Goal: Information Seeking & Learning: Learn about a topic

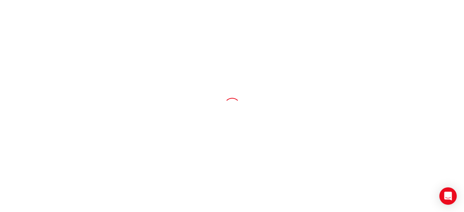
click at [302, 149] on div at bounding box center [232, 106] width 464 height 212
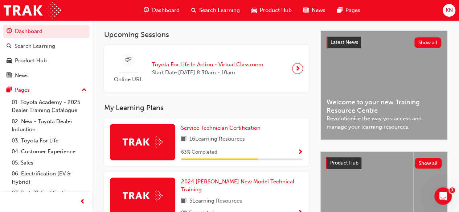
scroll to position [160, 0]
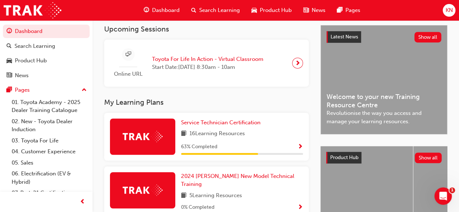
click at [300, 148] on span "Show Progress" at bounding box center [300, 147] width 5 height 7
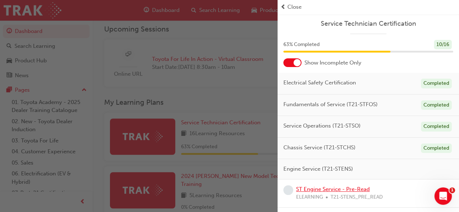
click at [357, 188] on link "ST Engine Service - Pre-Read" at bounding box center [333, 189] width 74 height 7
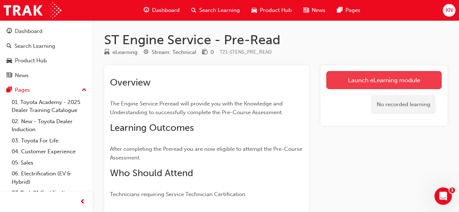
click at [416, 78] on link "Launch eLearning module" at bounding box center [383, 80] width 115 height 18
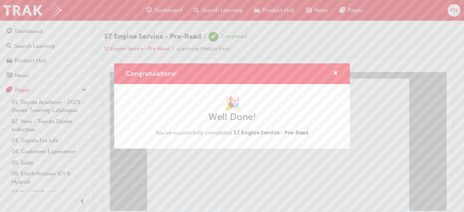
click at [227, 179] on div "Congratulations! 🎉 Well Done! You've successfully completed ST Engine Service -…" at bounding box center [232, 106] width 464 height 212
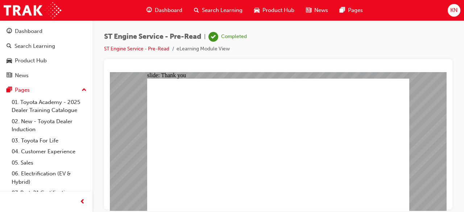
click at [169, 13] on span "Dashboard" at bounding box center [169, 10] width 28 height 8
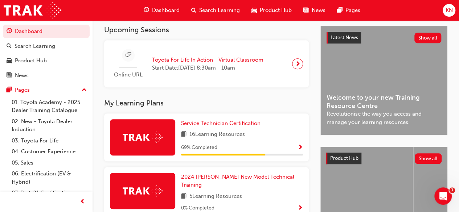
scroll to position [160, 0]
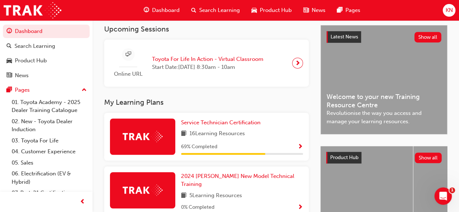
click at [300, 148] on span "Show Progress" at bounding box center [300, 147] width 5 height 7
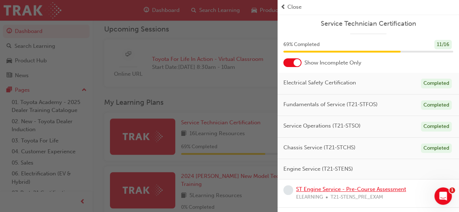
click at [336, 188] on link "ST Engine Service - Pre-Course Assessment" at bounding box center [351, 189] width 110 height 7
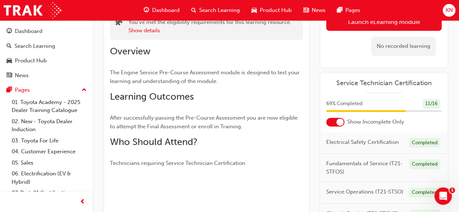
scroll to position [44, 0]
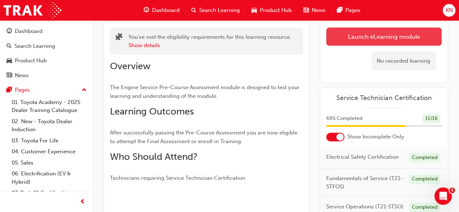
click at [387, 37] on link "Launch eLearning module" at bounding box center [383, 37] width 115 height 18
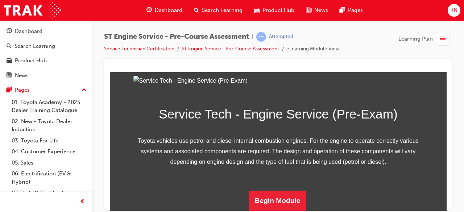
scroll to position [144, 0]
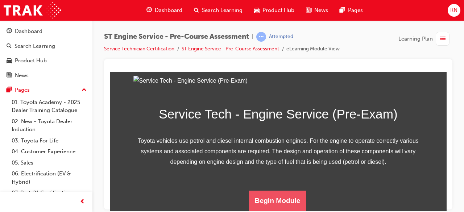
click at [292, 197] on button "Begin Module" at bounding box center [277, 201] width 57 height 20
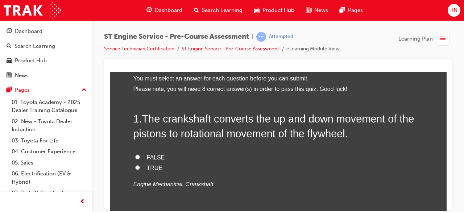
scroll to position [44, 0]
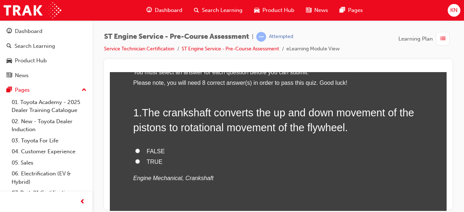
click at [136, 160] on input "TRUE" at bounding box center [137, 161] width 5 height 5
radio input "true"
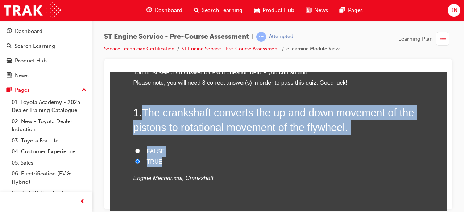
drag, startPoint x: 142, startPoint y: 112, endPoint x: 240, endPoint y: 161, distance: 109.9
click at [240, 161] on div "1 . The crankshaft converts the up and down movement of the pistons to rotation…" at bounding box center [279, 161] width 290 height 113
copy div "The crankshaft converts the up and down movement of the pistons to rotational m…"
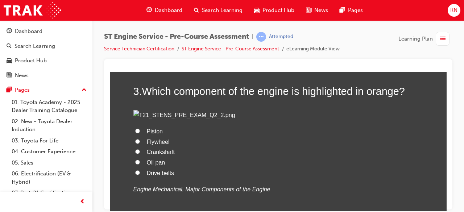
scroll to position [406, 0]
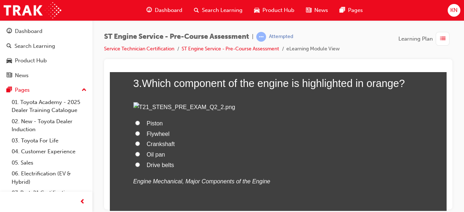
radio input "true"
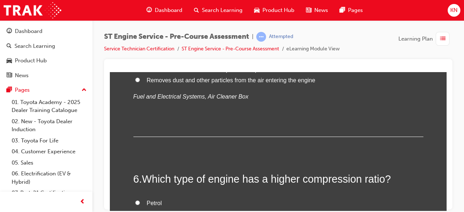
scroll to position [798, 0]
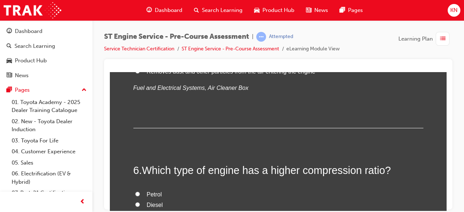
radio input "true"
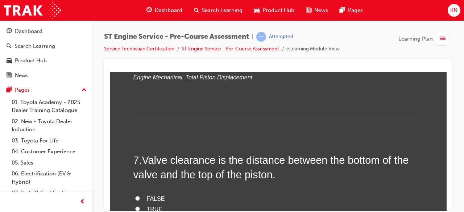
scroll to position [958, 0]
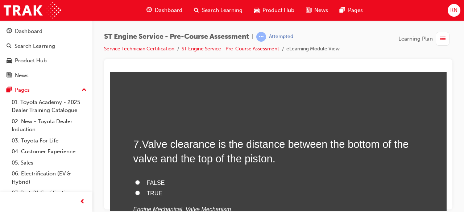
drag, startPoint x: 147, startPoint y: 132, endPoint x: 195, endPoint y: 165, distance: 58.8
drag, startPoint x: 139, startPoint y: 137, endPoint x: 201, endPoint y: 179, distance: 74.4
copy div "What gives an engine its ‘stroke’? Mid centre shafts Big ends Small ends"
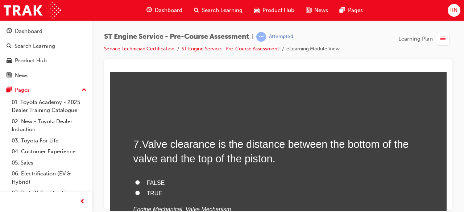
radio input "true"
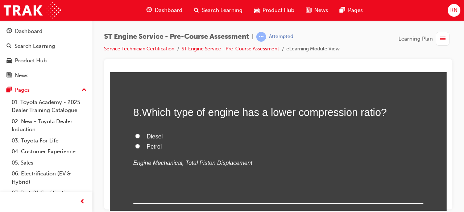
scroll to position [1147, 0]
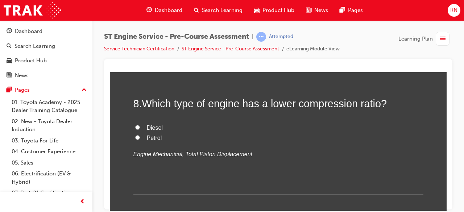
drag, startPoint x: 142, startPoint y: 87, endPoint x: 320, endPoint y: 147, distance: 187.8
copy div "What is the function of the air cleaner element? Allows clean air into the cabi…"
radio input "true"
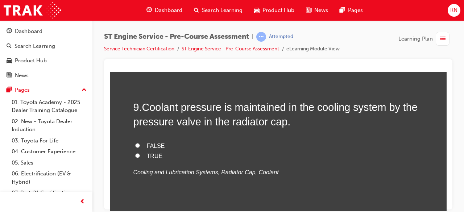
scroll to position [1277, 0]
radio input "true"
drag, startPoint x: 142, startPoint y: 113, endPoint x: 188, endPoint y: 153, distance: 60.4
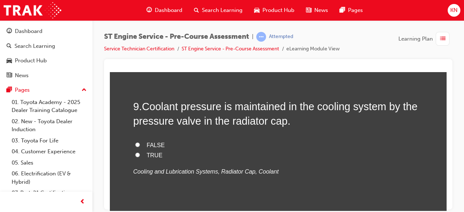
copy div "Which type of engine has a higher compression ratio? Petrol Diesel"
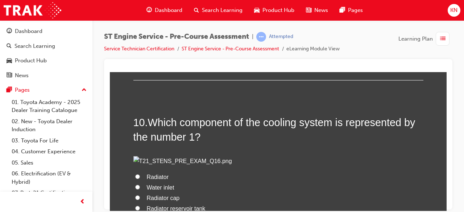
scroll to position [1422, 0]
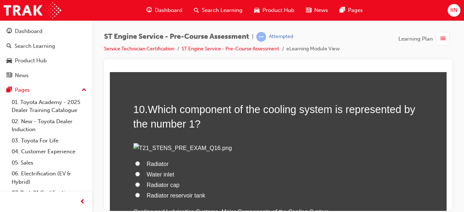
drag, startPoint x: 140, startPoint y: 100, endPoint x: 218, endPoint y: 150, distance: 92.8
copy div "Valve clearance is the distance between the bottom of the valve and the top of …"
radio input "true"
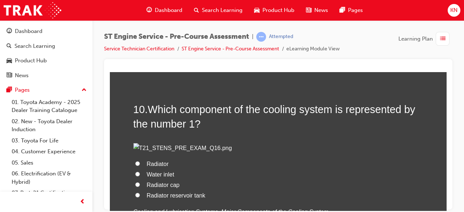
radio input "true"
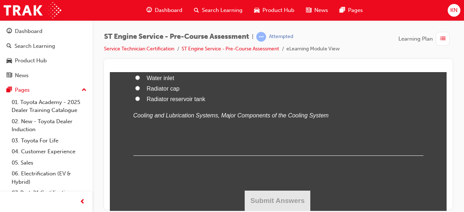
scroll to position [1568, 0]
radio input "true"
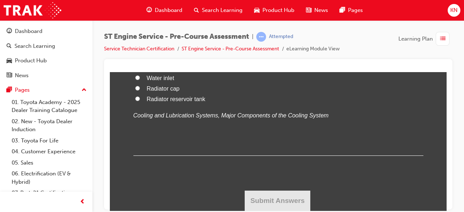
radio input "true"
drag, startPoint x: 142, startPoint y: 108, endPoint x: 183, endPoint y: 154, distance: 61.7
copy div "Coolant pressure is maintained in the cooling system by the pressure valve in t…"
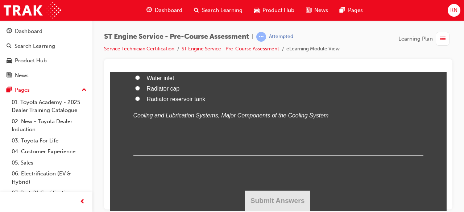
click at [135, 69] on input "Radiator" at bounding box center [137, 67] width 5 height 5
radio input "true"
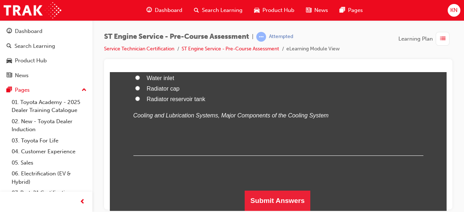
scroll to position [2119, 0]
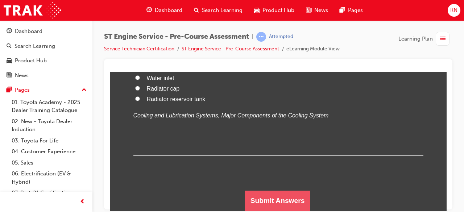
click at [302, 194] on button "Submit Answers" at bounding box center [278, 201] width 66 height 20
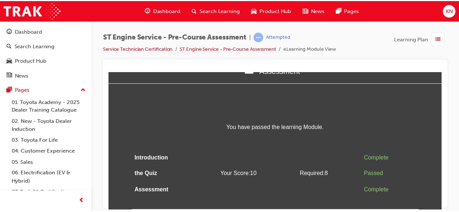
scroll to position [0, 0]
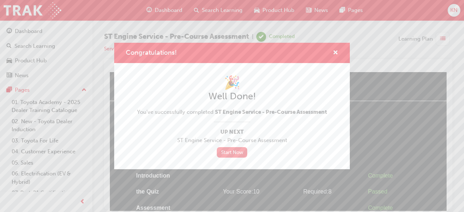
click at [234, 153] on link "Start Now" at bounding box center [232, 152] width 30 height 11
click at [335, 51] on span "cross-icon" at bounding box center [335, 53] width 5 height 7
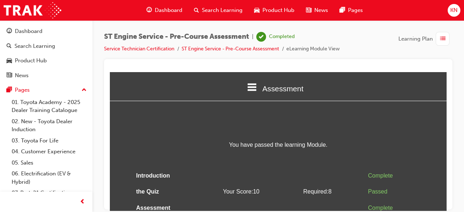
click at [173, 6] on span "Dashboard" at bounding box center [169, 10] width 28 height 8
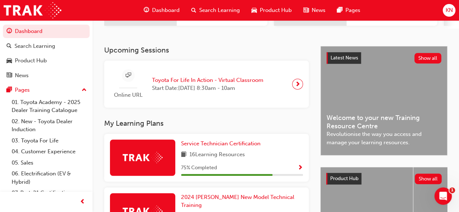
scroll to position [145, 0]
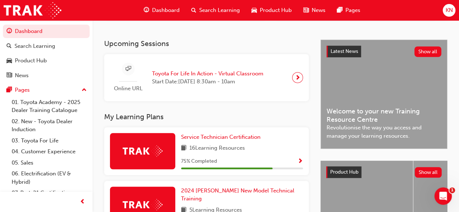
click at [299, 165] on span "Show Progress" at bounding box center [300, 162] width 5 height 7
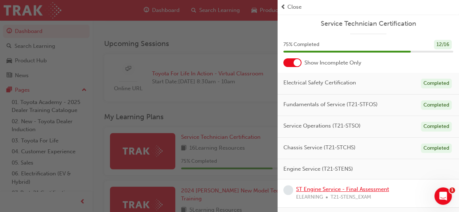
click at [387, 187] on link "ST Engine Service - Final Assessment" at bounding box center [342, 189] width 93 height 7
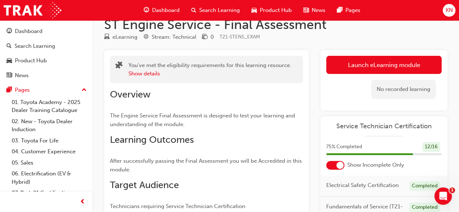
scroll to position [15, 0]
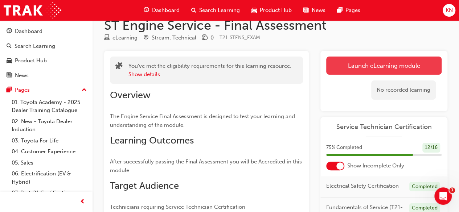
click at [382, 64] on link "Launch eLearning module" at bounding box center [383, 66] width 115 height 18
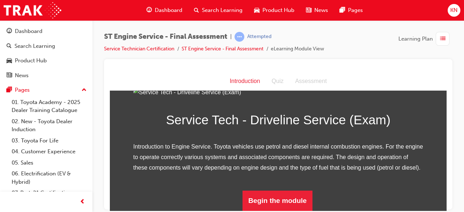
scroll to position [103, 0]
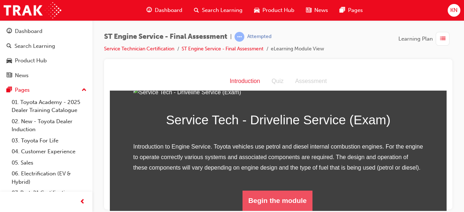
click at [294, 197] on button "Begin the module" at bounding box center [278, 201] width 70 height 20
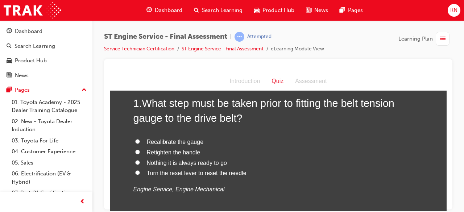
scroll to position [44, 0]
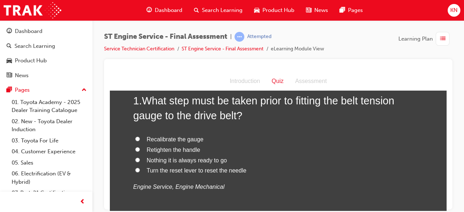
click at [135, 170] on input "Turn the reset lever to reset the needle" at bounding box center [137, 170] width 5 height 5
radio input "true"
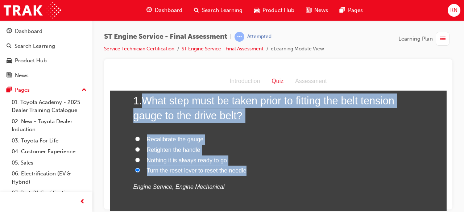
drag, startPoint x: 142, startPoint y: 100, endPoint x: 255, endPoint y: 166, distance: 131.3
click at [255, 166] on div "1 . What step must be taken prior to fitting the belt tension gauge to the driv…" at bounding box center [279, 160] width 290 height 134
copy div "What step must be taken prior to fitting the belt tension gauge to the drive be…"
click at [320, 167] on label "Turn the reset lever to reset the needle" at bounding box center [279, 170] width 290 height 11
click at [140, 168] on input "Turn the reset lever to reset the needle" at bounding box center [137, 170] width 5 height 5
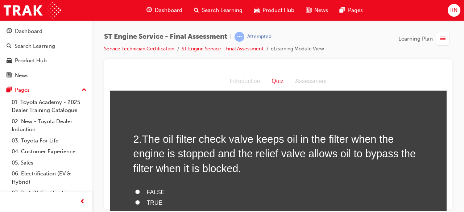
scroll to position [189, 0]
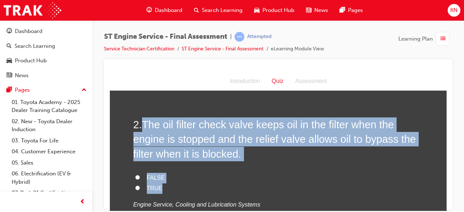
drag, startPoint x: 140, startPoint y: 122, endPoint x: 232, endPoint y: 186, distance: 112.3
click at [232, 186] on div "2 . The oil filter check valve keeps oil in the filter when the engine is stopp…" at bounding box center [279, 181] width 290 height 128
copy div "The oil filter check valve keeps oil in the filter when the engine is stopped a…"
click at [385, 190] on label "TRUE" at bounding box center [279, 188] width 290 height 11
click at [140, 190] on input "TRUE" at bounding box center [137, 187] width 5 height 5
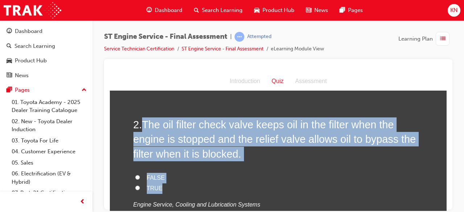
radio input "true"
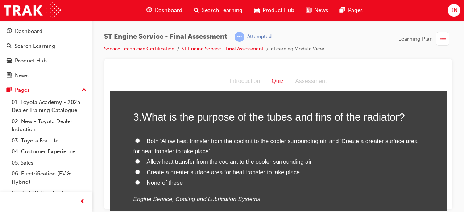
scroll to position [363, 0]
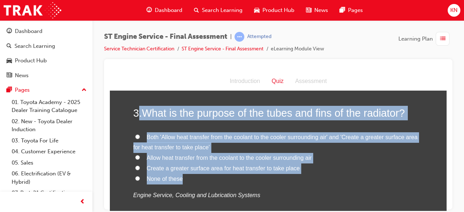
drag, startPoint x: 134, startPoint y: 115, endPoint x: 204, endPoint y: 184, distance: 97.5
click at [204, 184] on div "3 . What is the purpose of the tubes and fins of the radiator? Both 'Allow heat…" at bounding box center [279, 171] width 290 height 130
copy div ". What is the purpose of the tubes and fins of the radiator? Both 'Allow heat t…"
click at [316, 171] on label "Create a greater surface area for heat transfer to take place" at bounding box center [279, 168] width 290 height 11
click at [140, 170] on input "Create a greater surface area for heat transfer to take place" at bounding box center [137, 167] width 5 height 5
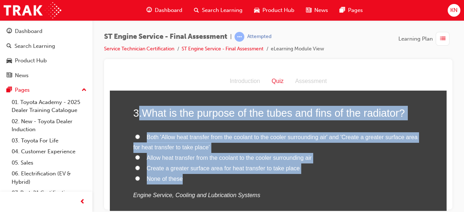
radio input "true"
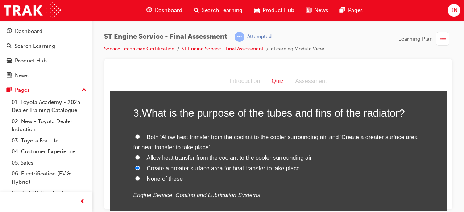
click at [135, 136] on input "Both 'Allow heat transfer from the coolant to the cooler surrounding air' and '…" at bounding box center [137, 136] width 5 height 5
radio input "true"
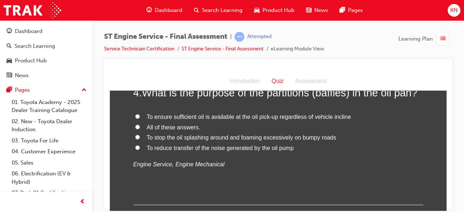
scroll to position [533, 0]
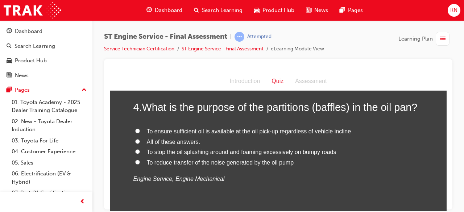
click at [135, 139] on input "All of these answers." at bounding box center [137, 141] width 5 height 5
radio input "true"
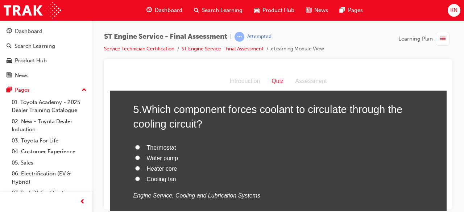
scroll to position [693, 0]
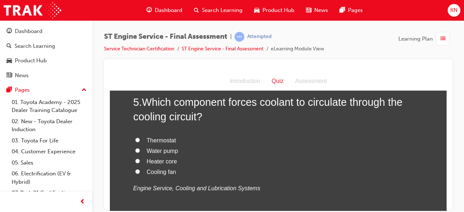
click at [135, 150] on input "Water pump" at bounding box center [137, 150] width 5 height 5
radio input "true"
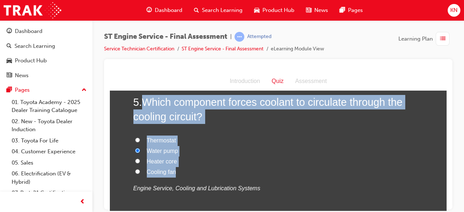
drag, startPoint x: 142, startPoint y: 103, endPoint x: 181, endPoint y: 172, distance: 80.0
click at [181, 172] on div "5 . Which component forces coolant to circulate through the cooling circuit? Th…" at bounding box center [279, 162] width 290 height 134
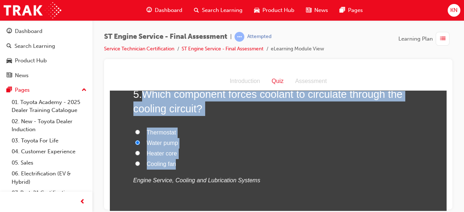
copy div "Which component forces coolant to circulate through the cooling circuit? Thermo…"
click at [228, 138] on label "Water pump" at bounding box center [279, 143] width 290 height 11
click at [140, 140] on input "Water pump" at bounding box center [137, 142] width 5 height 5
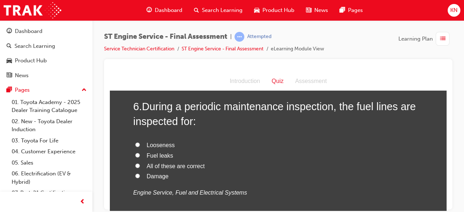
scroll to position [861, 0]
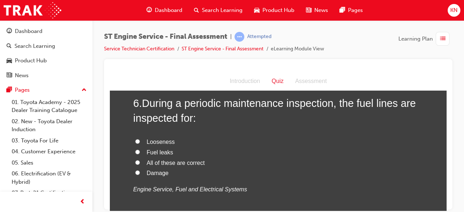
click at [136, 161] on input "All of these are correct" at bounding box center [137, 162] width 5 height 5
radio input "true"
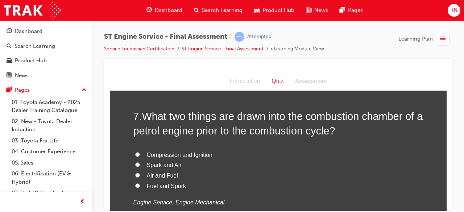
scroll to position [1020, 0]
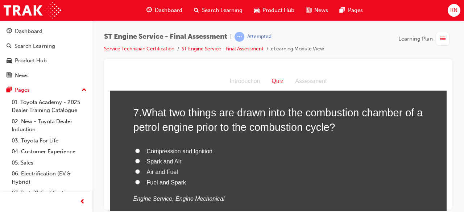
click at [135, 172] on input "Air and Fuel" at bounding box center [137, 171] width 5 height 5
radio input "true"
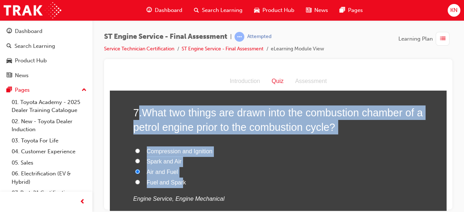
drag, startPoint x: 136, startPoint y: 115, endPoint x: 179, endPoint y: 180, distance: 77.8
click at [179, 180] on div "7 . What two things are drawn into the combustion chamber of a petrol engine pr…" at bounding box center [279, 172] width 290 height 134
click at [194, 169] on label "Air and Fuel" at bounding box center [279, 172] width 290 height 11
click at [140, 169] on input "Air and Fuel" at bounding box center [137, 171] width 5 height 5
drag, startPoint x: 142, startPoint y: 112, endPoint x: 199, endPoint y: 182, distance: 89.5
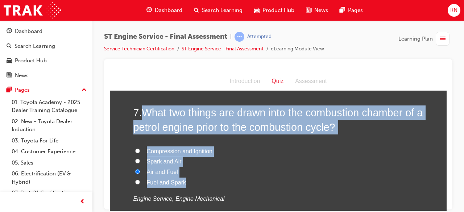
click at [199, 182] on div "7 . What two things are drawn into the combustion chamber of a petrol engine pr…" at bounding box center [279, 172] width 290 height 134
click at [207, 167] on label "Air and Fuel" at bounding box center [279, 172] width 290 height 11
click at [140, 169] on input "Air and Fuel" at bounding box center [137, 171] width 5 height 5
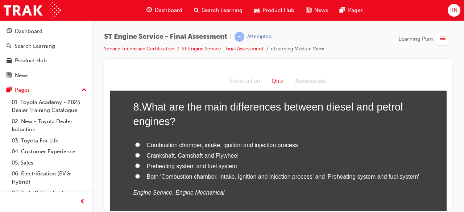
scroll to position [1209, 0]
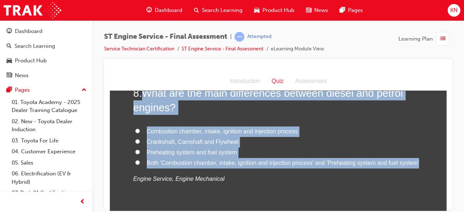
drag, startPoint x: 142, startPoint y: 94, endPoint x: 431, endPoint y: 161, distance: 297.1
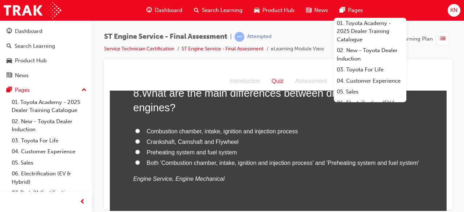
click at [228, 180] on p "Engine Service, Engine Mechanical" at bounding box center [279, 179] width 290 height 11
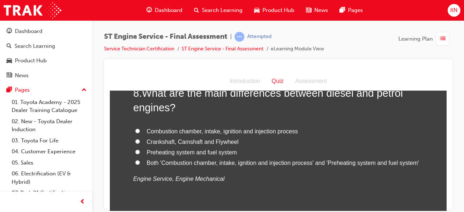
click at [137, 160] on input "Both 'Combustion chamber, intake, ignition and injection process' and 'Preheati…" at bounding box center [137, 162] width 5 height 5
radio input "true"
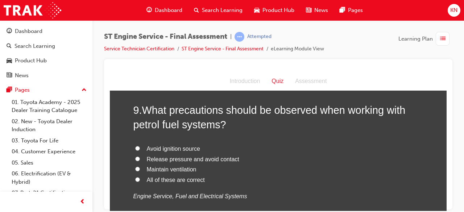
scroll to position [1356, 0]
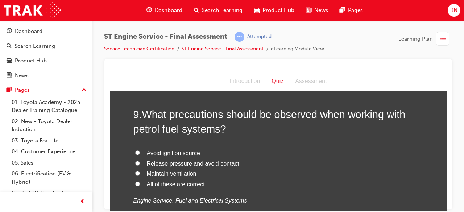
click at [136, 183] on input "All of these are correct" at bounding box center [137, 183] width 5 height 5
radio input "true"
click at [380, 177] on label "Maintain ventilation" at bounding box center [279, 174] width 290 height 11
click at [140, 176] on input "Maintain ventilation" at bounding box center [137, 173] width 5 height 5
radio input "true"
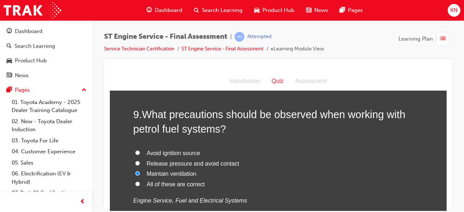
click at [380, 177] on label "Maintain ventilation" at bounding box center [279, 174] width 290 height 11
click at [140, 176] on input "Maintain ventilation" at bounding box center [137, 173] width 5 height 5
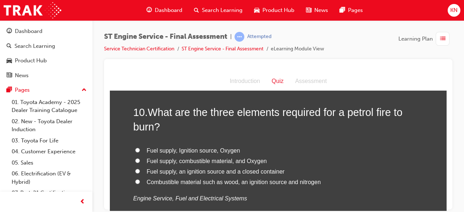
scroll to position [1531, 0]
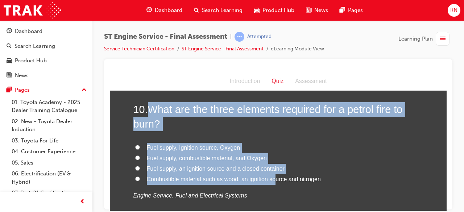
drag, startPoint x: 146, startPoint y: 110, endPoint x: 271, endPoint y: 180, distance: 143.8
click at [271, 180] on div "10 . What are the three elements required for a petrol fire to burn? Fuel suppl…" at bounding box center [279, 169] width 290 height 134
click at [176, 127] on h2 "10 . What are the three elements required for a petrol fire to burn?" at bounding box center [279, 116] width 290 height 29
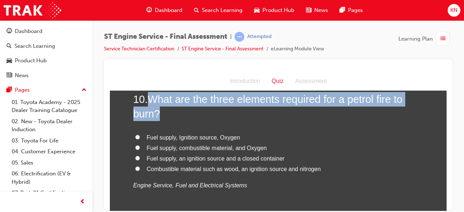
scroll to position [1541, 0]
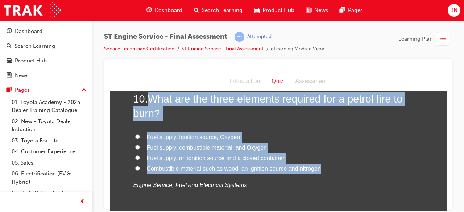
drag, startPoint x: 146, startPoint y: 110, endPoint x: 348, endPoint y: 167, distance: 209.6
click at [348, 167] on div "10 . What are the three elements required for a petrol fire to burn? Fuel suppl…" at bounding box center [279, 158] width 290 height 134
click at [136, 137] on input "Fuel supply, Ignition source, Oxygen" at bounding box center [137, 136] width 5 height 5
radio input "true"
click at [306, 133] on label "Fuel supply, Ignition source, Oxygen" at bounding box center [279, 137] width 290 height 11
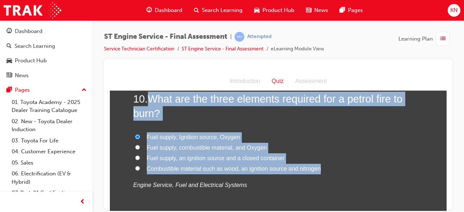
click at [140, 134] on input "Fuel supply, Ignition source, Oxygen" at bounding box center [137, 136] width 5 height 5
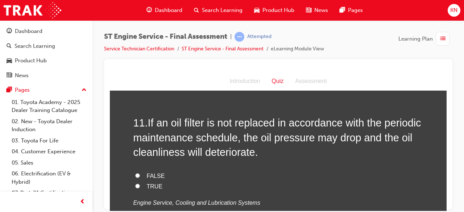
scroll to position [1686, 0]
click at [136, 184] on input "TRUE" at bounding box center [137, 185] width 5 height 5
radio input "true"
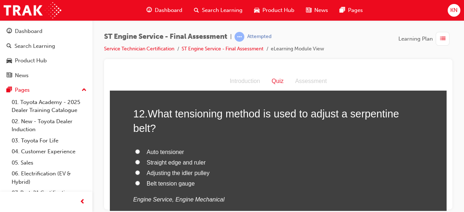
scroll to position [1860, 0]
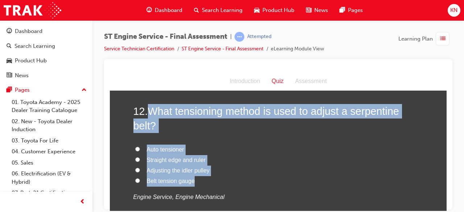
drag, startPoint x: 147, startPoint y: 111, endPoint x: 233, endPoint y: 175, distance: 107.6
click at [233, 175] on div "12 . What tensioning method is used to adjust a serpentine belt? Auto tensioner…" at bounding box center [279, 171] width 290 height 134
click at [136, 147] on input "Auto tensioner" at bounding box center [137, 149] width 5 height 5
radio input "true"
click at [260, 147] on label "Auto tensioner" at bounding box center [279, 149] width 290 height 11
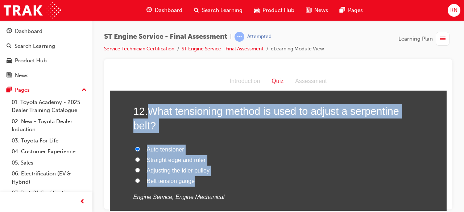
click at [140, 147] on input "Auto tensioner" at bounding box center [137, 149] width 5 height 5
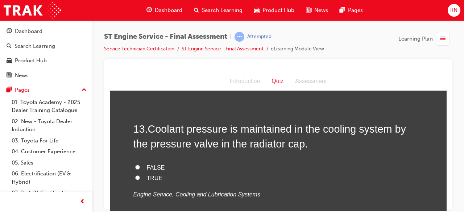
scroll to position [2020, 0]
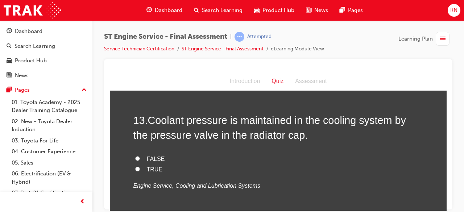
click at [136, 167] on input "TRUE" at bounding box center [137, 169] width 5 height 5
radio input "true"
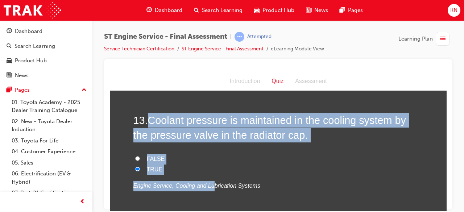
drag, startPoint x: 149, startPoint y: 123, endPoint x: 205, endPoint y: 175, distance: 76.8
click at [205, 175] on div "13 . Coolant pressure is maintained in the cooling system by the pressure valve…" at bounding box center [279, 169] width 290 height 113
click at [232, 164] on label "TRUE" at bounding box center [279, 169] width 290 height 11
click at [140, 167] on input "TRUE" at bounding box center [137, 169] width 5 height 5
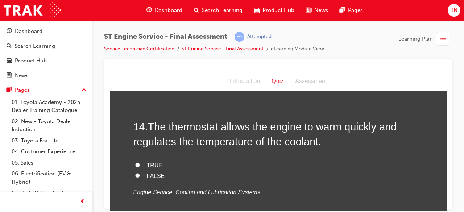
scroll to position [2165, 0]
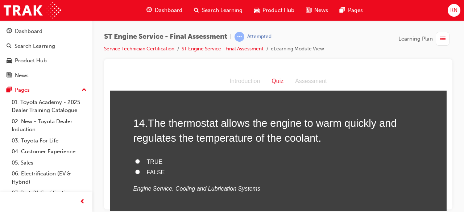
click at [136, 161] on input "TRUE" at bounding box center [137, 161] width 5 height 5
radio input "true"
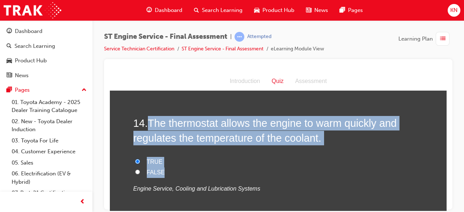
drag, startPoint x: 147, startPoint y: 118, endPoint x: 220, endPoint y: 168, distance: 89.0
click at [220, 168] on div "14 . The thermostat allows the engine to warm quickly and regulates the tempera…" at bounding box center [279, 172] width 290 height 113
click at [255, 161] on label "TRUE" at bounding box center [279, 162] width 290 height 11
click at [140, 161] on input "TRUE" at bounding box center [137, 161] width 5 height 5
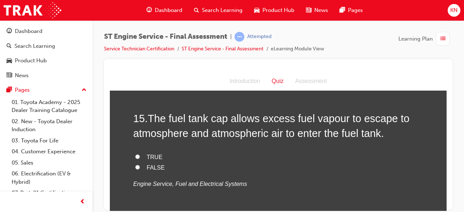
scroll to position [2320, 0]
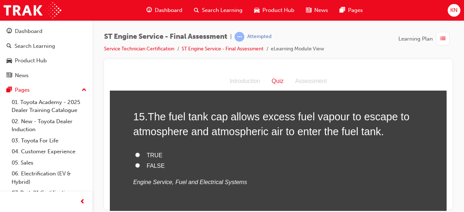
click at [136, 152] on input "TRUE" at bounding box center [137, 154] width 5 height 5
radio input "true"
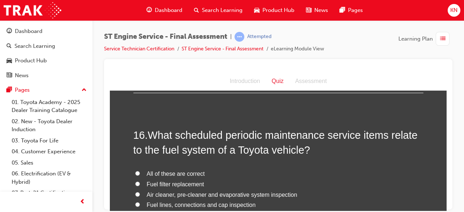
scroll to position [2465, 0]
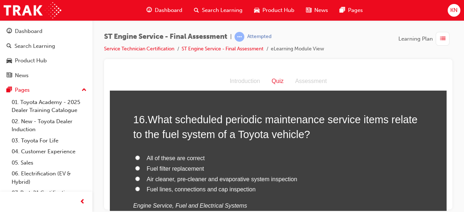
click at [136, 155] on input "All of these are correct" at bounding box center [137, 157] width 5 height 5
radio input "true"
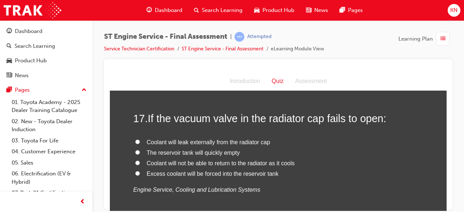
scroll to position [2639, 0]
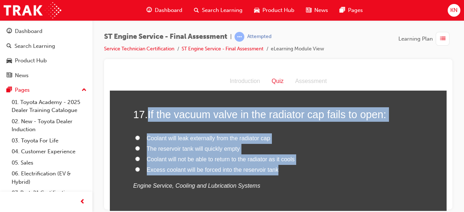
drag, startPoint x: 145, startPoint y: 111, endPoint x: 303, endPoint y: 172, distance: 169.2
click at [303, 172] on div "17 . If the vacuum valve in the radiator cap fails to open: Coolant will leak e…" at bounding box center [279, 166] width 290 height 119
click at [290, 165] on label "Excess coolant will be forced into the reservoir tank" at bounding box center [279, 170] width 290 height 11
click at [140, 167] on input "Excess coolant will be forced into the reservoir tank" at bounding box center [137, 169] width 5 height 5
radio input "true"
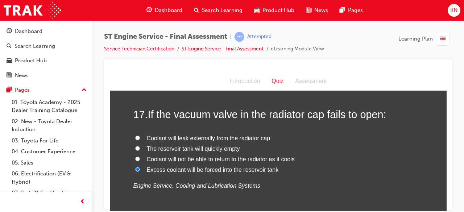
click at [135, 157] on input "Coolant will not be able to return to the radiator as it cools" at bounding box center [137, 158] width 5 height 5
radio input "true"
click at [317, 182] on p "Engine Service, Cooling and Lubrication Systems" at bounding box center [279, 186] width 290 height 11
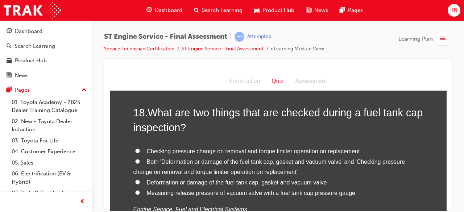
scroll to position [2799, 0]
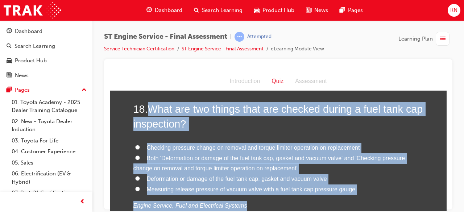
drag, startPoint x: 147, startPoint y: 111, endPoint x: 365, endPoint y: 193, distance: 233.3
click at [365, 193] on div "18 . What are two things that are checked during a fuel tank cap inspection? Ch…" at bounding box center [279, 174] width 290 height 144
click at [136, 155] on input "Both 'Deformation or damage of the fuel tank cap, gasket and vacuum valve' and …" at bounding box center [137, 157] width 5 height 5
radio input "true"
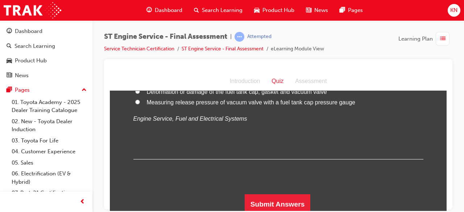
scroll to position [2887, 0]
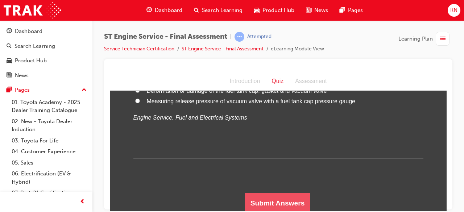
click at [296, 197] on button "Submit Answers" at bounding box center [278, 203] width 66 height 20
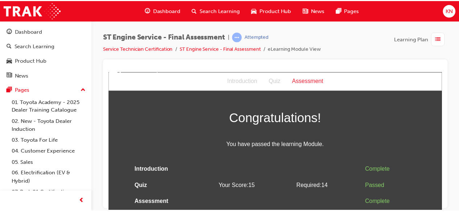
scroll to position [0, 0]
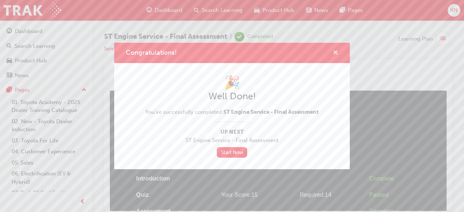
click at [335, 51] on span "cross-icon" at bounding box center [335, 53] width 5 height 7
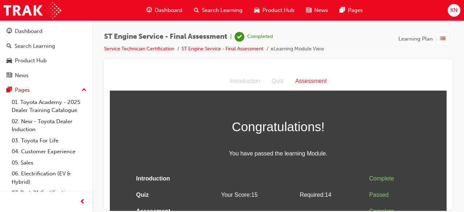
click at [158, 7] on span "Dashboard" at bounding box center [169, 10] width 28 height 8
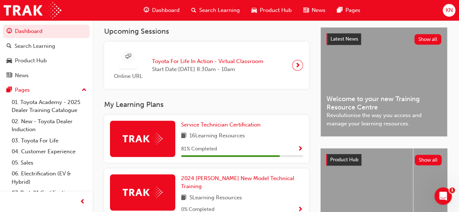
scroll to position [160, 0]
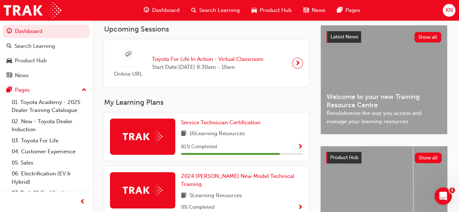
click at [299, 146] on span "Show Progress" at bounding box center [300, 147] width 5 height 7
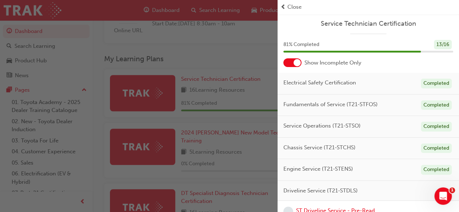
scroll to position [72, 0]
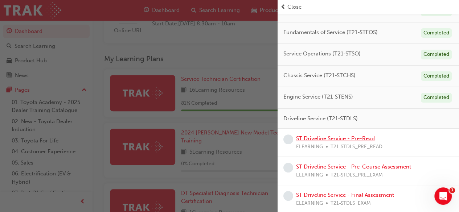
click at [350, 135] on link "ST Driveline Service - Pre-Read" at bounding box center [335, 138] width 79 height 7
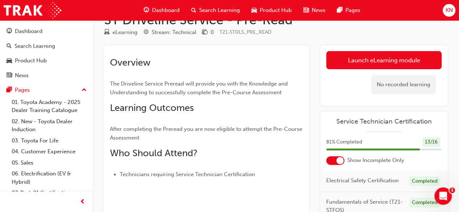
scroll to position [19, 0]
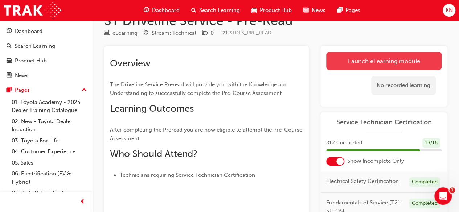
click at [386, 59] on link "Launch eLearning module" at bounding box center [383, 61] width 115 height 18
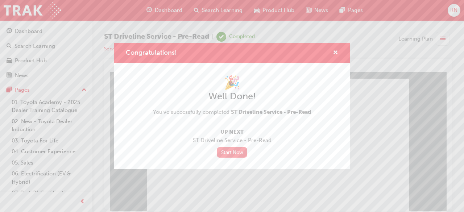
click at [239, 154] on link "Start Now" at bounding box center [232, 152] width 30 height 11
click at [226, 183] on div "Congratulations! 🎉 Well Done! You've successfully completed ST Driveline Servic…" at bounding box center [232, 106] width 464 height 212
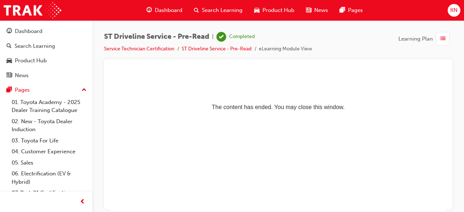
click at [166, 12] on span "Dashboard" at bounding box center [169, 10] width 28 height 8
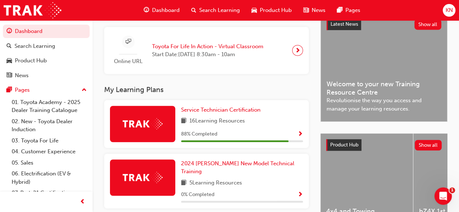
scroll to position [174, 0]
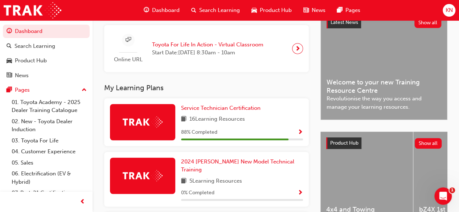
click at [300, 134] on span "Show Progress" at bounding box center [300, 133] width 5 height 7
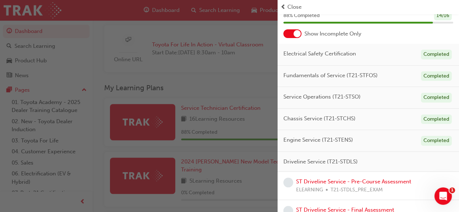
scroll to position [44, 0]
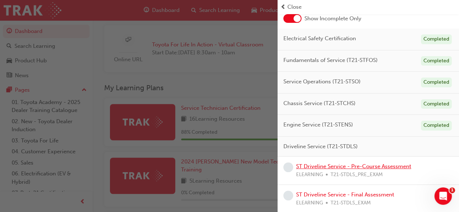
click at [380, 165] on link "ST Driveline Service - Pre-Course Assessment" at bounding box center [353, 166] width 115 height 7
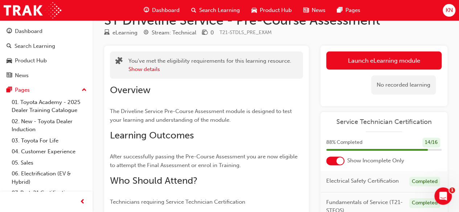
scroll to position [5, 0]
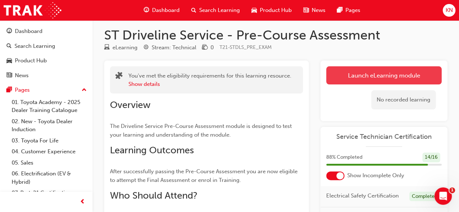
click at [386, 75] on link "Launch eLearning module" at bounding box center [383, 75] width 115 height 18
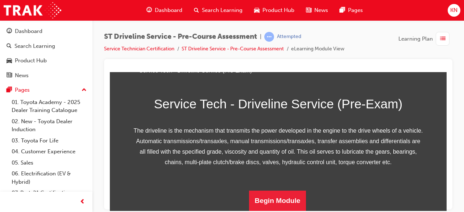
scroll to position [154, 0]
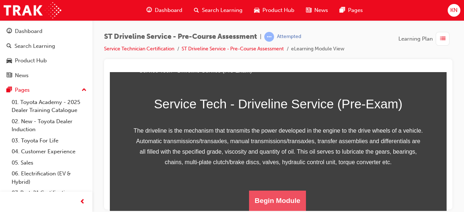
click at [293, 200] on button "Begin Module" at bounding box center [277, 201] width 57 height 20
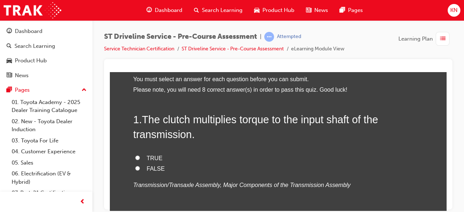
scroll to position [44, 0]
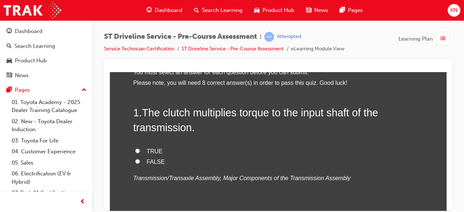
click at [134, 148] on label "TRUE" at bounding box center [279, 151] width 290 height 11
click at [135, 148] on input "TRUE" at bounding box center [137, 150] width 5 height 5
radio input "true"
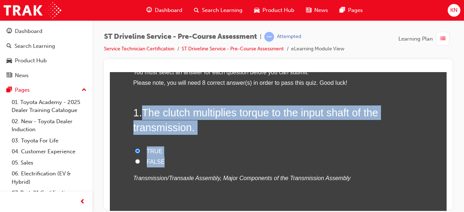
drag, startPoint x: 143, startPoint y: 106, endPoint x: 287, endPoint y: 163, distance: 154.3
click at [287, 163] on div "1 . The clutch multiplies torque to the input shaft of the transmission. TRUE F…" at bounding box center [279, 161] width 290 height 113
click at [221, 134] on div "1 . The clutch multiplies torque to the input shaft of the transmission. TRUE F…" at bounding box center [279, 161] width 290 height 113
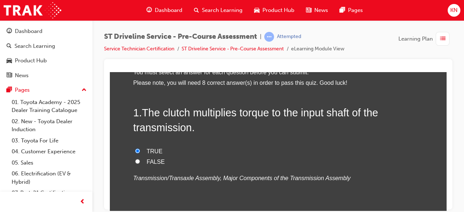
click at [134, 157] on label "FALSE" at bounding box center [279, 162] width 290 height 11
click at [135, 159] on input "FALSE" at bounding box center [137, 161] width 5 height 5
radio input "true"
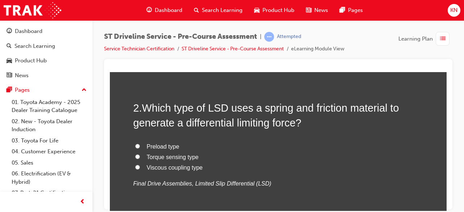
scroll to position [203, 0]
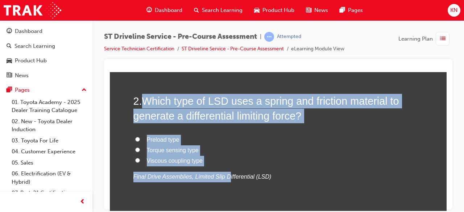
drag, startPoint x: 141, startPoint y: 102, endPoint x: 219, endPoint y: 169, distance: 103.2
click at [219, 169] on div "2 . Which type of LSD uses a spring and friction material to generate a differe…" at bounding box center [279, 156] width 290 height 124
click at [222, 156] on label "Viscous coupling type" at bounding box center [279, 161] width 290 height 11
click at [140, 158] on input "Viscous coupling type" at bounding box center [137, 160] width 5 height 5
radio input "true"
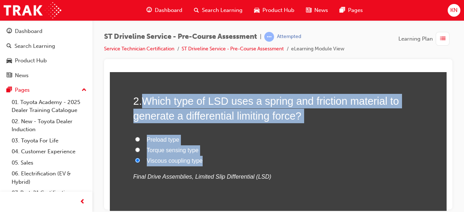
drag, startPoint x: 140, startPoint y: 103, endPoint x: 201, endPoint y: 159, distance: 83.0
click at [201, 159] on div "2 . Which type of LSD uses a spring and friction material to generate a differe…" at bounding box center [279, 156] width 290 height 124
click at [136, 138] on input "Preload type" at bounding box center [137, 139] width 5 height 5
radio input "true"
click at [226, 145] on label "Torque sensing type" at bounding box center [279, 150] width 290 height 11
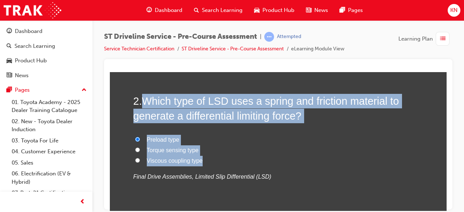
click at [140, 147] on input "Torque sensing type" at bounding box center [137, 149] width 5 height 5
radio input "true"
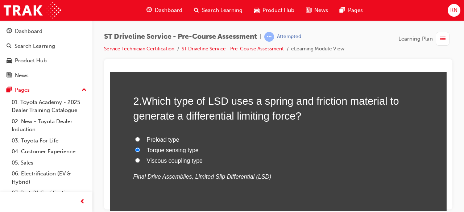
click at [135, 138] on input "Preload type" at bounding box center [137, 139] width 5 height 5
radio input "true"
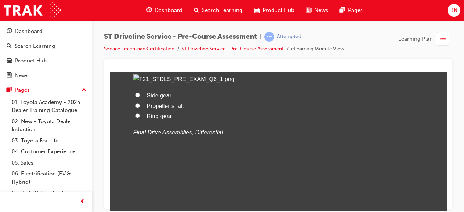
scroll to position [708, 0]
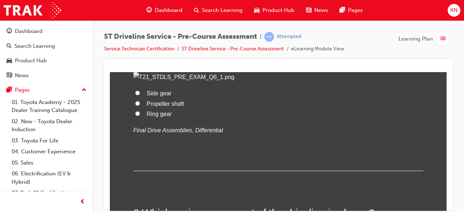
radio input "true"
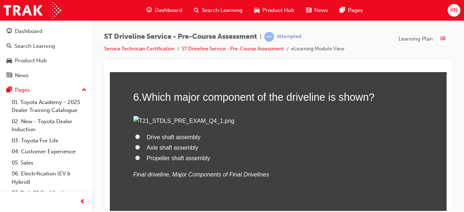
scroll to position [838, 0]
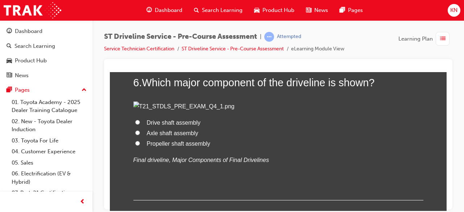
drag, startPoint x: 144, startPoint y: 144, endPoint x: 176, endPoint y: 161, distance: 36.0
drag, startPoint x: 141, startPoint y: 142, endPoint x: 189, endPoint y: 175, distance: 58.6
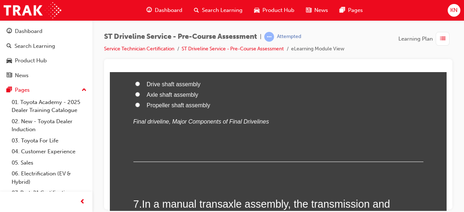
scroll to position [882, 0]
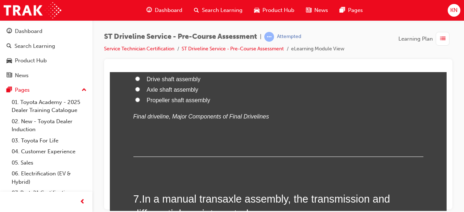
radio input "true"
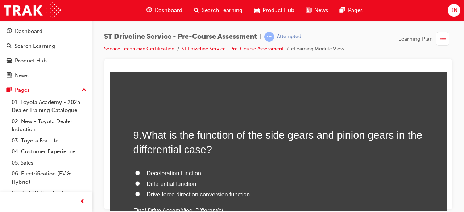
scroll to position [1256, 0]
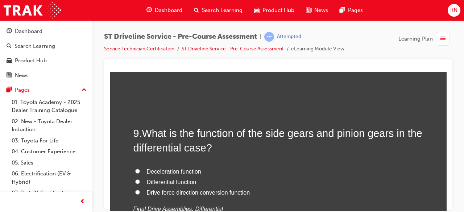
radio input "true"
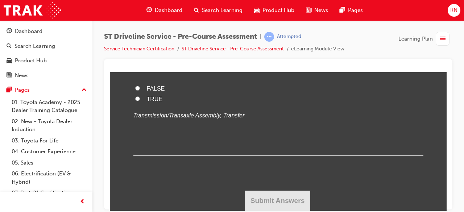
scroll to position [1619, 0]
radio input "true"
drag, startPoint x: 142, startPoint y: 120, endPoint x: 244, endPoint y: 165, distance: 111.5
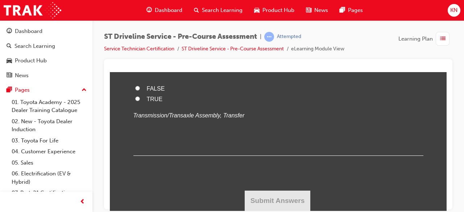
radio input "true"
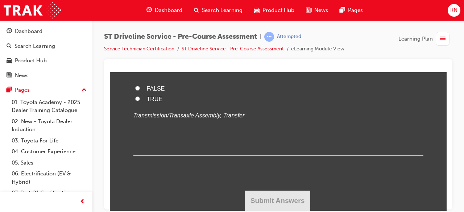
radio input "true"
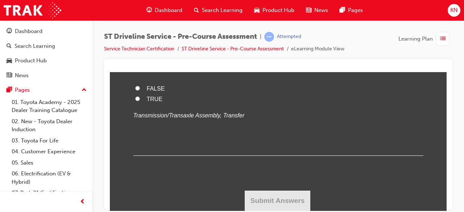
radio input "true"
drag, startPoint x: 140, startPoint y: 113, endPoint x: 259, endPoint y: 165, distance: 130.5
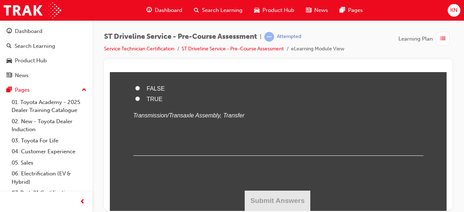
radio input "true"
drag, startPoint x: 151, startPoint y: 105, endPoint x: 216, endPoint y: 128, distance: 68.7
click at [237, 136] on div "10 . The transfer assembly of a full time 4WD vehicle incorporates a centre dif…" at bounding box center [279, 98] width 290 height 113
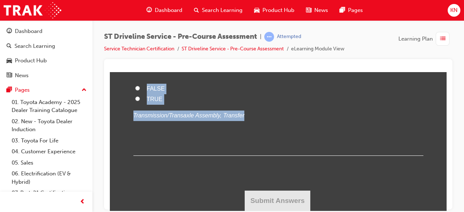
drag, startPoint x: 146, startPoint y: 109, endPoint x: 284, endPoint y: 173, distance: 152.3
click at [284, 156] on div "10 . The transfer assembly of a full time 4WD vehicle incorporates a centre dif…" at bounding box center [279, 98] width 290 height 113
click at [171, 94] on label "FALSE" at bounding box center [279, 88] width 290 height 11
click at [140, 90] on input "FALSE" at bounding box center [137, 88] width 5 height 5
radio input "true"
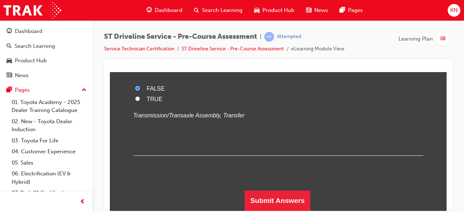
click at [135, 101] on input "TRUE" at bounding box center [137, 98] width 5 height 5
radio input "true"
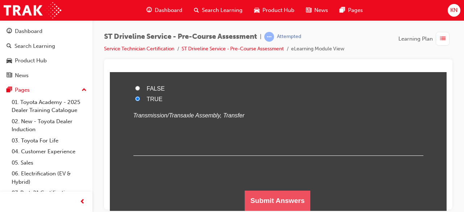
click at [279, 206] on button "Submit Answers" at bounding box center [278, 201] width 66 height 20
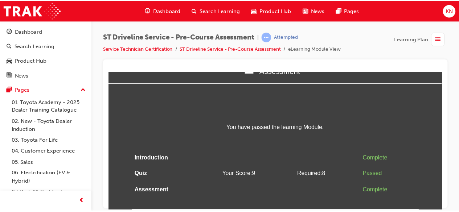
scroll to position [0, 0]
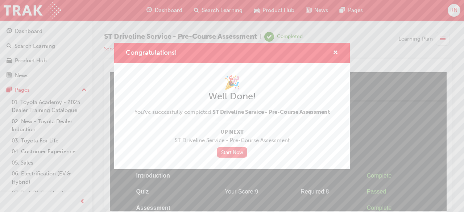
click at [239, 152] on link "Start Now" at bounding box center [232, 152] width 30 height 11
click at [333, 53] on span "cross-icon" at bounding box center [335, 53] width 5 height 7
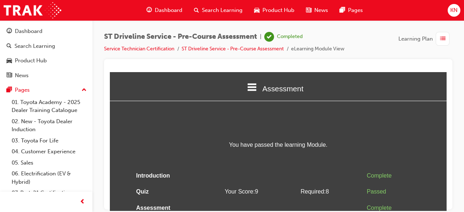
click at [154, 7] on div "Dashboard" at bounding box center [165, 10] width 48 height 15
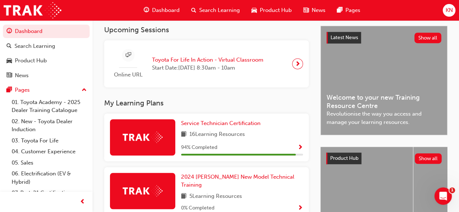
scroll to position [160, 0]
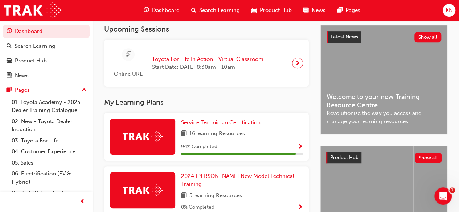
click at [300, 149] on span "Show Progress" at bounding box center [300, 147] width 5 height 7
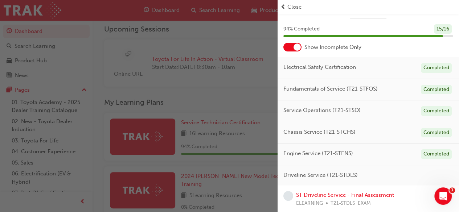
scroll to position [16, 0]
click at [382, 194] on link "ST Driveline Service - Final Assessment" at bounding box center [345, 195] width 98 height 7
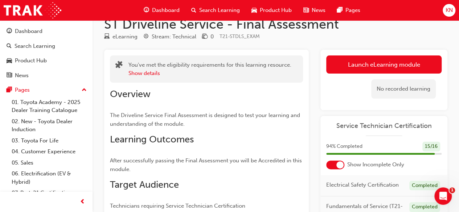
scroll to position [15, 0]
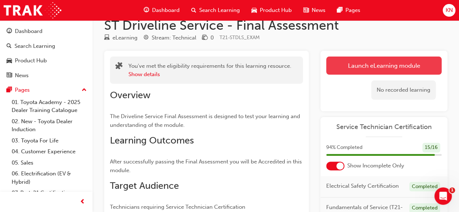
click at [409, 62] on link "Launch eLearning module" at bounding box center [383, 66] width 115 height 18
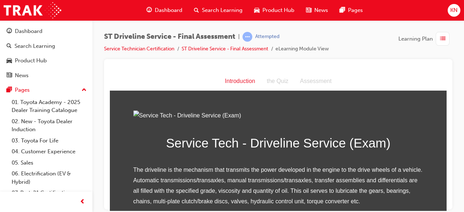
scroll to position [113, 0]
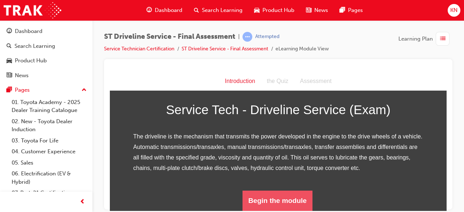
click at [298, 195] on button "Begin the module" at bounding box center [278, 201] width 70 height 20
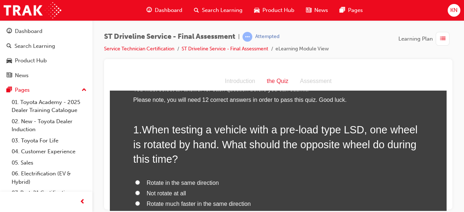
scroll to position [29, 0]
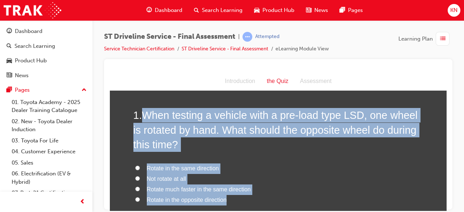
drag, startPoint x: 143, startPoint y: 118, endPoint x: 316, endPoint y: 197, distance: 191.0
click at [316, 197] on div "1 . When testing a vehicle with a pre-load type LSD, one wheel is rotated by ha…" at bounding box center [279, 182] width 290 height 149
click at [135, 167] on input "Rotate in the same direction" at bounding box center [137, 167] width 5 height 5
radio input "true"
click at [310, 165] on label "Rotate in the same direction" at bounding box center [279, 168] width 290 height 11
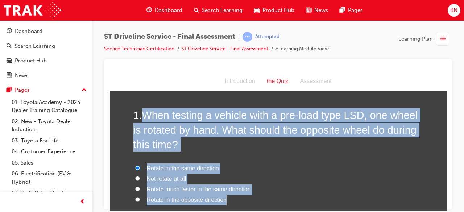
click at [140, 165] on input "Rotate in the same direction" at bounding box center [137, 167] width 5 height 5
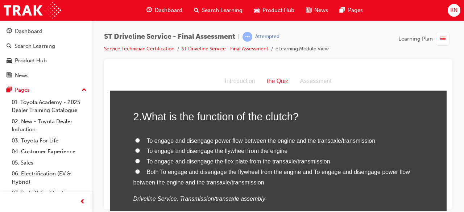
scroll to position [218, 0]
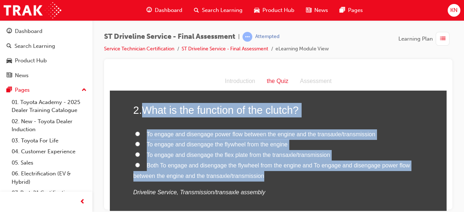
drag, startPoint x: 140, startPoint y: 110, endPoint x: 302, endPoint y: 176, distance: 174.0
click at [302, 176] on div "2 . What is the function of the clutch? To engage and disengage power flow betw…" at bounding box center [279, 168] width 290 height 130
click at [136, 133] on input "To engage and disengage power flow between the engine and the transaxle/transmi…" at bounding box center [137, 133] width 5 height 5
radio input "true"
click at [287, 174] on label "Both To engage and disengage the flywheel from the engine and To engage and dis…" at bounding box center [279, 170] width 290 height 21
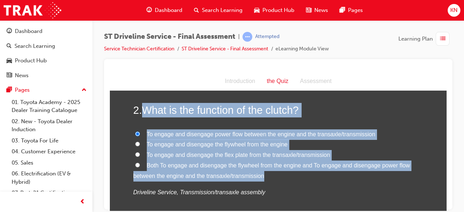
click at [140, 167] on input "Both To engage and disengage the flywheel from the engine and To engage and dis…" at bounding box center [137, 165] width 5 height 5
radio input "true"
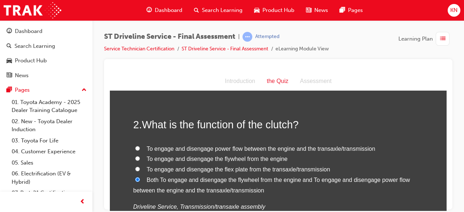
scroll to position [203, 0]
click at [135, 147] on input "To engage and disengage power flow between the engine and the transaxle/transmi…" at bounding box center [137, 148] width 5 height 5
radio input "true"
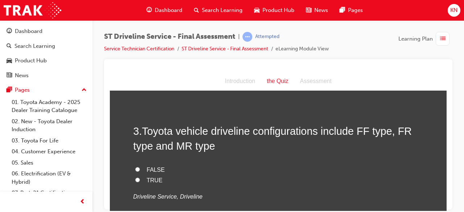
scroll to position [363, 0]
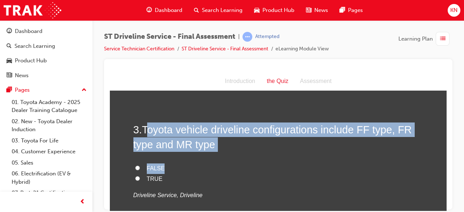
drag, startPoint x: 145, startPoint y: 129, endPoint x: 229, endPoint y: 170, distance: 93.8
click at [229, 170] on div "3 . Toyota vehicle driveline configurations include FF type, FR type and MR typ…" at bounding box center [279, 178] width 290 height 113
drag, startPoint x: 143, startPoint y: 128, endPoint x: 247, endPoint y: 176, distance: 114.3
click at [247, 176] on div "3 . Toyota vehicle driveline configurations include FF type, FR type and MR typ…" at bounding box center [279, 178] width 290 height 113
click at [177, 167] on label "FALSE" at bounding box center [279, 168] width 290 height 11
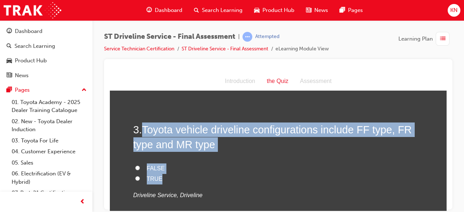
click at [140, 167] on input "FALSE" at bounding box center [137, 167] width 5 height 5
radio input "true"
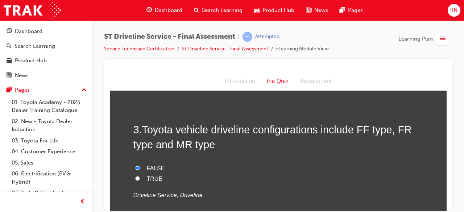
click at [177, 167] on label "FALSE" at bounding box center [279, 168] width 290 height 11
click at [140, 167] on input "FALSE" at bounding box center [137, 167] width 5 height 5
click at [135, 175] on label "TRUE" at bounding box center [279, 179] width 290 height 11
click at [135, 176] on input "TRUE" at bounding box center [137, 178] width 5 height 5
radio input "true"
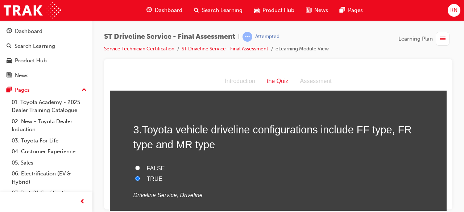
click at [205, 169] on label "FALSE" at bounding box center [279, 168] width 290 height 11
click at [140, 169] on input "FALSE" at bounding box center [137, 167] width 5 height 5
radio input "true"
click at [135, 177] on input "TRUE" at bounding box center [137, 178] width 5 height 5
radio input "true"
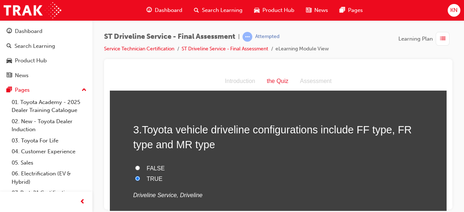
click at [212, 162] on div "3 . Toyota vehicle driveline configurations include FF type, FR type and MR typ…" at bounding box center [279, 178] width 290 height 113
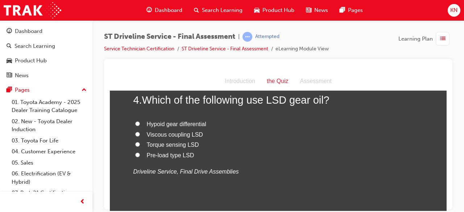
scroll to position [533, 0]
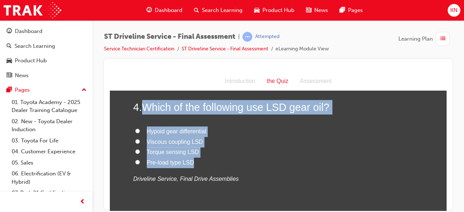
drag, startPoint x: 142, startPoint y: 106, endPoint x: 221, endPoint y: 161, distance: 97.0
click at [221, 161] on div "4 . Which of the following use LSD gear oil? Hypoid gear differential Viscous c…" at bounding box center [279, 159] width 290 height 119
click at [135, 162] on input "Pre-load type LSD" at bounding box center [137, 162] width 5 height 5
radio input "true"
click at [135, 151] on input "Torque sensing LSD" at bounding box center [137, 151] width 5 height 5
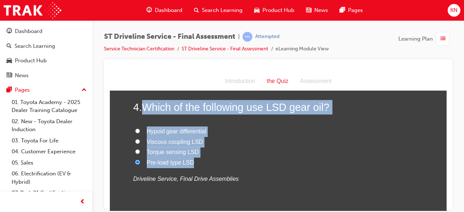
radio input "true"
click at [135, 162] on input "Pre-load type LSD" at bounding box center [137, 162] width 5 height 5
radio input "true"
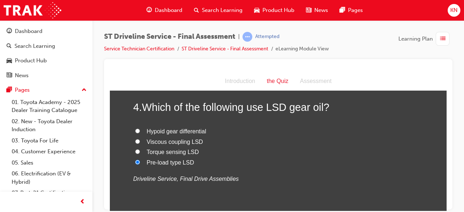
click at [220, 171] on div "Hypoid gear differential Viscous coupling LSD Torque sensing LSD Pre-load type …" at bounding box center [279, 155] width 290 height 58
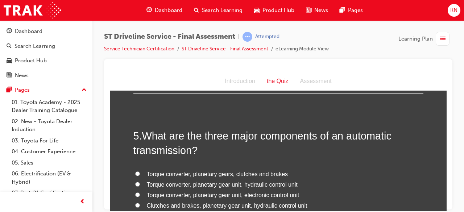
scroll to position [674, 0]
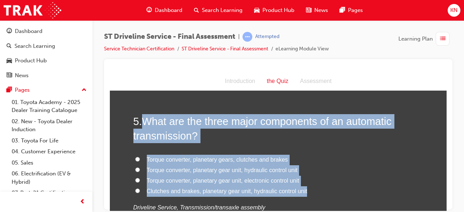
drag, startPoint x: 141, startPoint y: 121, endPoint x: 325, endPoint y: 189, distance: 196.6
click at [325, 189] on div "5 . What are the three major components of an automatic transmission? Torque co…" at bounding box center [279, 181] width 290 height 134
click at [135, 169] on input "Torque converter, planetary gear unit, hydraulic control unit" at bounding box center [137, 169] width 5 height 5
radio input "true"
click at [316, 172] on label "Torque converter, planetary gear unit, hydraulic control unit" at bounding box center [279, 170] width 290 height 11
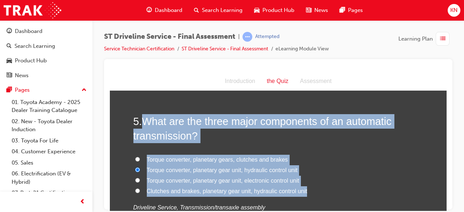
click at [140, 172] on input "Torque converter, planetary gear unit, hydraulic control unit" at bounding box center [137, 169] width 5 height 5
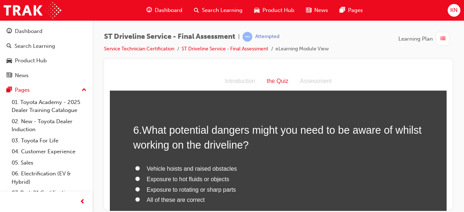
scroll to position [848, 0]
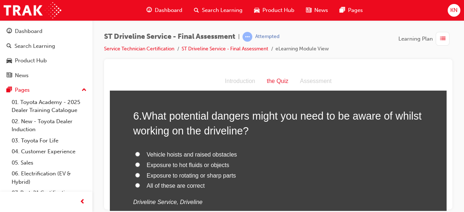
click at [135, 187] on input "All of these are correct" at bounding box center [137, 185] width 5 height 5
radio input "true"
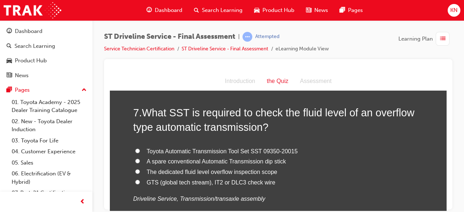
scroll to position [1022, 0]
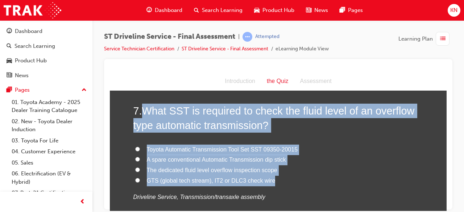
drag, startPoint x: 142, startPoint y: 107, endPoint x: 307, endPoint y: 177, distance: 179.9
click at [307, 177] on div "7 . What SST is required to check the fluid level of an overflow type automatic…" at bounding box center [279, 170] width 290 height 134
click at [135, 147] on input "Toyota Automatic Transmission Tool Set SST 09350-20015" at bounding box center [137, 149] width 5 height 5
radio input "true"
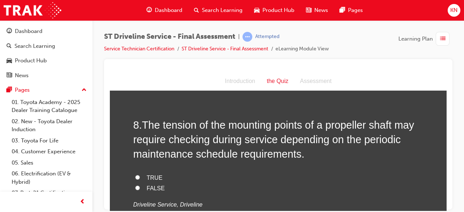
scroll to position [1182, 0]
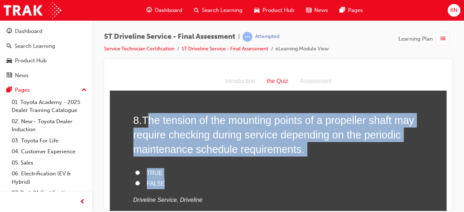
drag, startPoint x: 173, startPoint y: 123, endPoint x: 307, endPoint y: 182, distance: 146.6
click at [307, 182] on div "8 . The tension of the mounting points of a propeller shaft may require checkin…" at bounding box center [279, 177] width 290 height 128
click at [135, 173] on input "TRUE" at bounding box center [137, 172] width 5 height 5
radio input "true"
click at [217, 173] on label "TRUE" at bounding box center [279, 173] width 290 height 11
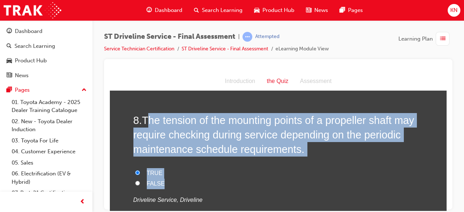
click at [140, 173] on input "TRUE" at bounding box center [137, 172] width 5 height 5
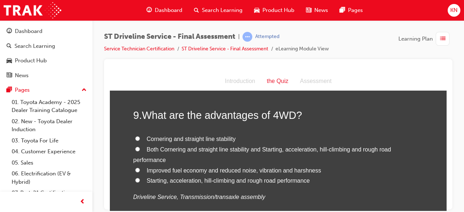
scroll to position [1356, 0]
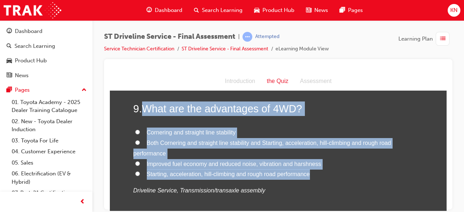
drag, startPoint x: 142, startPoint y: 106, endPoint x: 321, endPoint y: 171, distance: 190.9
click at [321, 171] on div "9 . What are the advantages of 4WD? Cornering and straight line stability Both …" at bounding box center [279, 166] width 290 height 130
click at [135, 142] on input "Both Cornering and straight line stability and Starting, acceleration, hill-cli…" at bounding box center [137, 142] width 5 height 5
radio input "true"
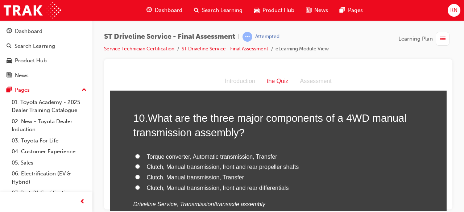
scroll to position [1516, 0]
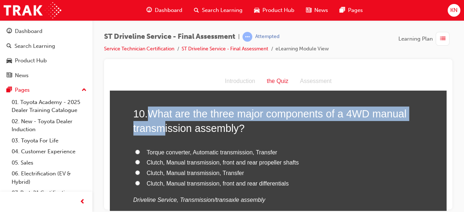
drag, startPoint x: 148, startPoint y: 110, endPoint x: 161, endPoint y: 120, distance: 16.8
click at [161, 120] on span "What are the three major components of a 4WD manual transmission assembly?" at bounding box center [271, 121] width 274 height 26
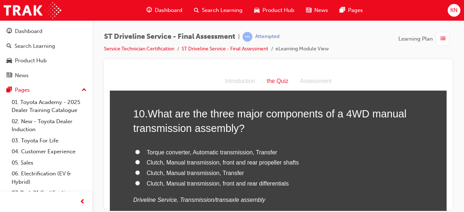
click at [188, 134] on div "10 . What are the three major components of a 4WD manual transmission assembly?…" at bounding box center [279, 173] width 290 height 134
drag, startPoint x: 146, startPoint y: 107, endPoint x: 174, endPoint y: 120, distance: 30.8
click at [174, 120] on h2 "10 . What are the three major components of a 4WD manual transmission assembly?" at bounding box center [279, 120] width 290 height 29
click at [198, 139] on div "10 . What are the three major components of a 4WD manual transmission assembly?…" at bounding box center [279, 173] width 290 height 134
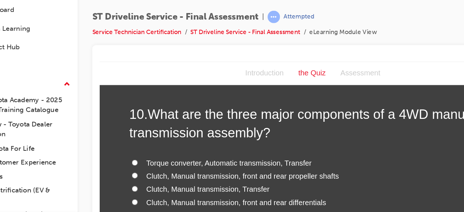
click at [270, 130] on div "10 . What are the three major components of a 4WD manual transmission assembly?…" at bounding box center [268, 163] width 290 height 134
click at [243, 123] on h2 "10 . What are the three major components of a 4WD manual transmission assembly?" at bounding box center [268, 110] width 290 height 29
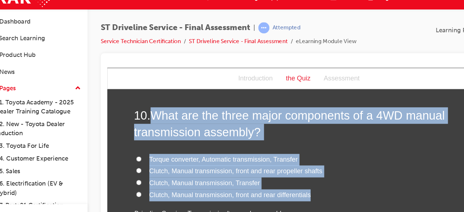
drag, startPoint x: 145, startPoint y: 107, endPoint x: 377, endPoint y: 177, distance: 242.3
click at [377, 177] on div "10 . What are the three major components of a 4WD manual transmission assembly?…" at bounding box center [276, 169] width 290 height 134
click at [305, 125] on h2 "10 . What are the three major components of a 4WD manual transmission assembly?" at bounding box center [276, 116] width 290 height 29
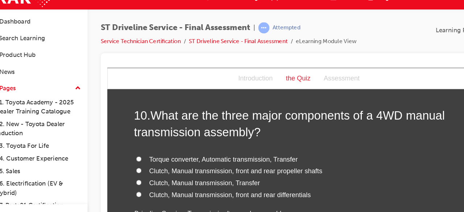
click at [133, 167] on input "Clutch, Manual transmission, Transfer" at bounding box center [135, 168] width 5 height 5
radio input "true"
drag, startPoint x: 342, startPoint y: 156, endPoint x: 305, endPoint y: 154, distance: 37.4
click at [305, 154] on label "Clutch, Manual transmission, front and rear propeller shafts" at bounding box center [276, 158] width 290 height 11
click at [138, 156] on input "Clutch, Manual transmission, front and rear propeller shafts" at bounding box center [135, 158] width 5 height 5
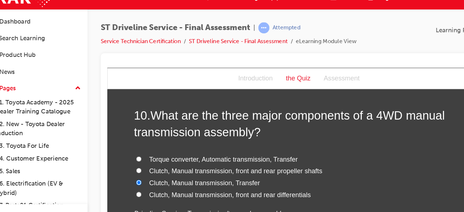
radio input "true"
drag, startPoint x: 347, startPoint y: 37, endPoint x: 315, endPoint y: 36, distance: 32.3
click at [315, 36] on div "ST Driveline Service - Final Assessment | Attempted Service Technician Certific…" at bounding box center [278, 45] width 349 height 27
drag, startPoint x: 315, startPoint y: 36, endPoint x: 315, endPoint y: 26, distance: 9.4
click at [315, 26] on div "ST Driveline Service - Final Assessment | Attempted Service Technician Certific…" at bounding box center [279, 107] width 372 height 174
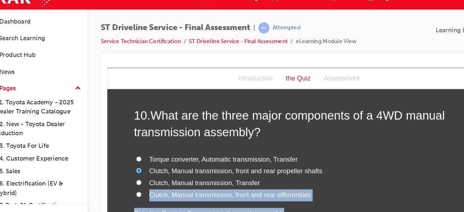
drag, startPoint x: 421, startPoint y: 163, endPoint x: 421, endPoint y: 194, distance: 30.8
click at [417, 175] on label "Clutch, Manual transmission, front and rear differentials" at bounding box center [276, 180] width 290 height 11
click at [138, 177] on input "Clutch, Manual transmission, front and rear differentials" at bounding box center [135, 179] width 5 height 5
radio input "true"
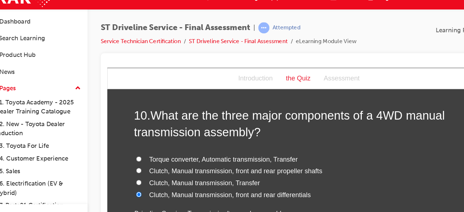
click at [132, 164] on label "Clutch, Manual transmission, Transfer" at bounding box center [276, 169] width 290 height 11
click at [133, 166] on input "Clutch, Manual transmission, Transfer" at bounding box center [135, 168] width 5 height 5
radio input "true"
click at [133, 177] on input "Clutch, Manual transmission, front and rear differentials" at bounding box center [135, 179] width 5 height 5
radio input "true"
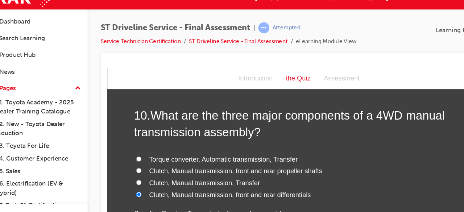
click at [133, 146] on input "Torque converter, Automatic transmission, Transfer" at bounding box center [135, 148] width 5 height 5
radio input "true"
click at [133, 156] on input "Clutch, Manual transmission, front and rear propeller shafts" at bounding box center [135, 158] width 5 height 5
radio input "true"
click at [133, 166] on input "Clutch, Manual transmission, Transfer" at bounding box center [135, 168] width 5 height 5
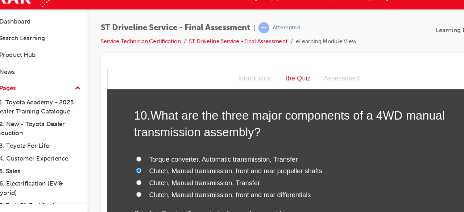
radio input "true"
click at [336, 159] on label "Clutch, Manual transmission, front and rear propeller shafts" at bounding box center [276, 158] width 290 height 11
click at [138, 159] on input "Clutch, Manual transmission, front and rear propeller shafts" at bounding box center [135, 158] width 5 height 5
radio input "true"
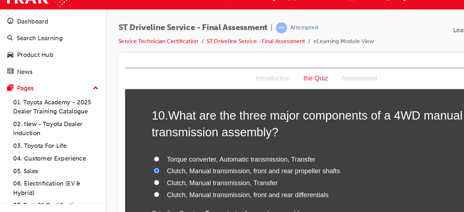
drag, startPoint x: 382, startPoint y: 128, endPoint x: 340, endPoint y: 123, distance: 42.0
click at [340, 123] on h2 "10 . What are the three major components of a 4WD manual transmission assembly?" at bounding box center [293, 116] width 290 height 29
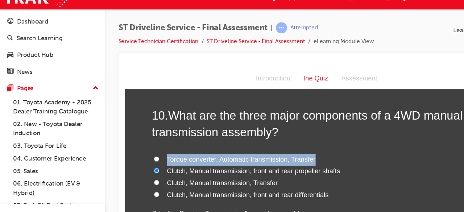
drag, startPoint x: 340, startPoint y: 123, endPoint x: 336, endPoint y: 139, distance: 16.5
click at [336, 139] on div "10 . What are the three major components of a 4WD manual transmission assembly?…" at bounding box center [293, 169] width 290 height 134
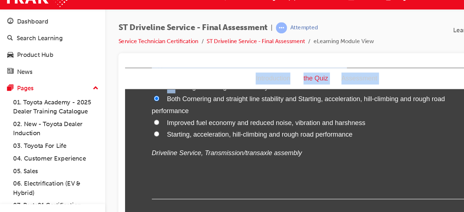
drag, startPoint x: 207, startPoint y: 75, endPoint x: 275, endPoint y: 135, distance: 91.0
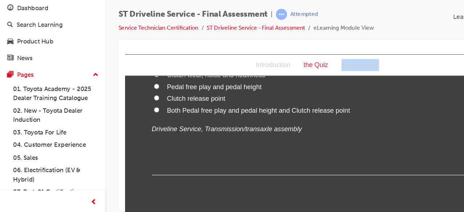
scroll to position [1730, 0]
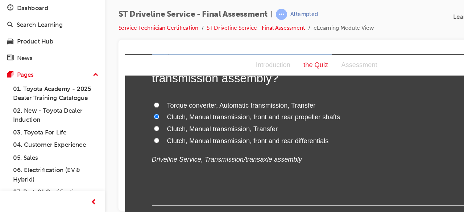
drag, startPoint x: 325, startPoint y: 139, endPoint x: 413, endPoint y: 120, distance: 89.5
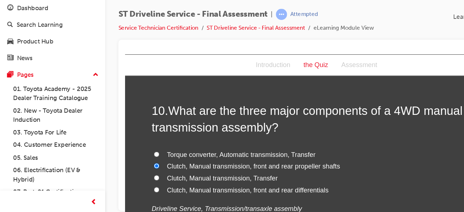
click at [150, 161] on input "Clutch, Manual transmission, Transfer" at bounding box center [152, 162] width 5 height 5
radio input "true"
click at [361, 138] on label "Torque converter, Automatic transmission, Transfer" at bounding box center [293, 143] width 290 height 11
click at [155, 140] on input "Torque converter, Automatic transmission, Transfer" at bounding box center [152, 142] width 5 height 5
radio input "true"
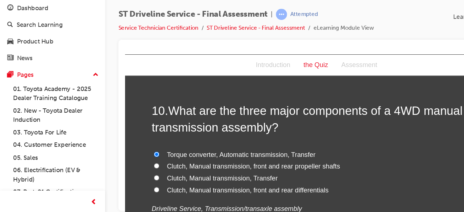
click at [150, 162] on input "Clutch, Manual transmission, Transfer" at bounding box center [152, 162] width 5 height 5
radio input "true"
click at [290, 62] on div "the Quiz" at bounding box center [292, 63] width 33 height 11
click at [310, 129] on div "10 . What are the three major components of a 4WD manual transmission assembly?…" at bounding box center [293, 164] width 290 height 134
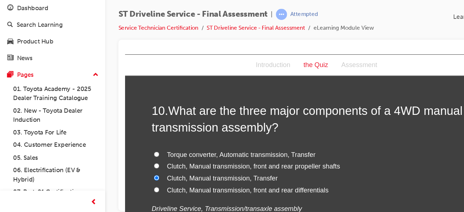
click at [310, 129] on div "10 . What are the three major components of a 4WD manual transmission assembly?…" at bounding box center [293, 164] width 290 height 134
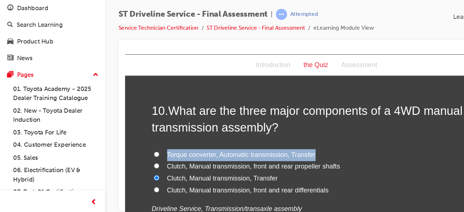
click at [310, 129] on div "10 . What are the three major components of a 4WD manual transmission assembly?…" at bounding box center [293, 164] width 290 height 134
click at [336, 138] on label "Torque converter, Automatic transmission, Transfer" at bounding box center [293, 143] width 290 height 11
click at [155, 140] on input "Torque converter, Automatic transmission, Transfer" at bounding box center [152, 142] width 5 height 5
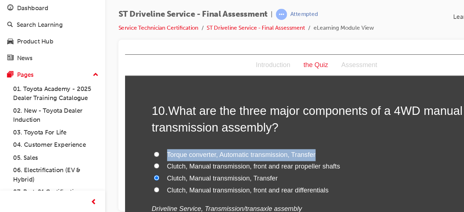
radio input "true"
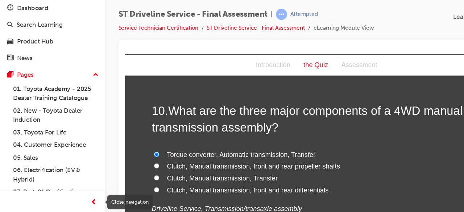
click at [81, 201] on span "prev-icon" at bounding box center [82, 202] width 5 height 9
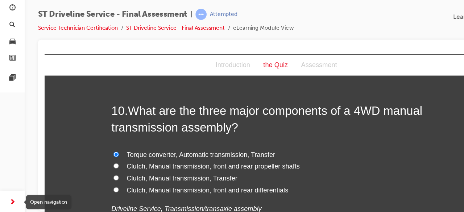
click at [11, 197] on div "button" at bounding box center [11, 202] width 15 height 15
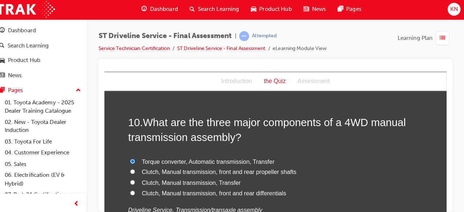
scroll to position [0, 0]
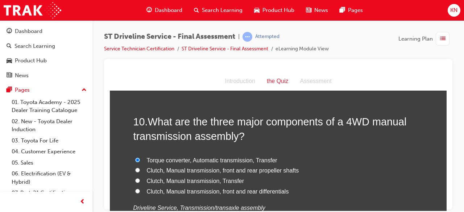
click at [136, 178] on input "Clutch, Manual transmission, Transfer" at bounding box center [137, 180] width 5 height 5
radio input "true"
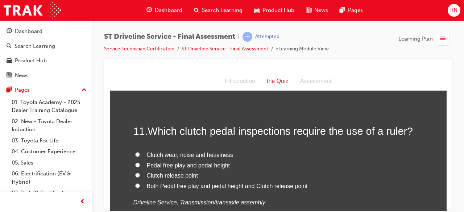
scroll to position [1682, 0]
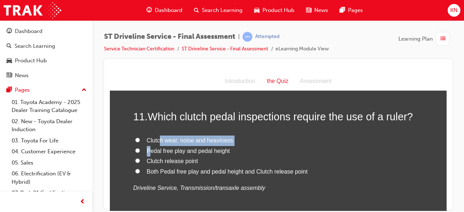
drag, startPoint x: 148, startPoint y: 152, endPoint x: 159, endPoint y: 142, distance: 15.1
click at [159, 142] on div "Clutch wear, noise and heaviness Pedal free play and pedal height Clutch releas…" at bounding box center [279, 164] width 290 height 58
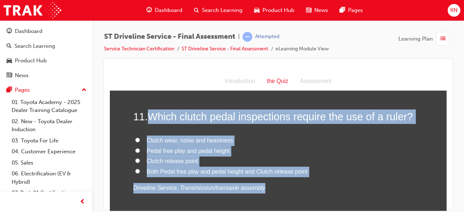
drag, startPoint x: 149, startPoint y: 112, endPoint x: 322, endPoint y: 176, distance: 184.6
click at [322, 176] on div "11 . Which clutch pedal inspections require the use of a ruler? Clutch wear, no…" at bounding box center [279, 168] width 290 height 119
click at [135, 169] on input "Both Pedal free play and pedal height and Clutch release point" at bounding box center [137, 171] width 5 height 5
radio input "true"
click at [340, 183] on p "Driveline Service, Transmission/transaxle assembly" at bounding box center [279, 188] width 290 height 11
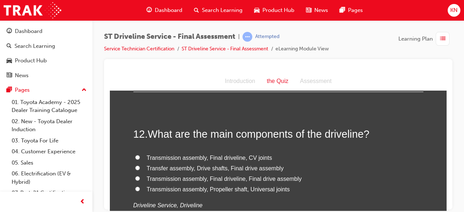
scroll to position [1827, 0]
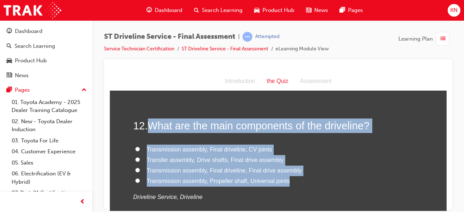
drag, startPoint x: 148, startPoint y: 123, endPoint x: 326, endPoint y: 179, distance: 186.7
click at [326, 179] on div "12 . What are the main components of the driveline? Transmission assembly, Fina…" at bounding box center [279, 177] width 290 height 119
click at [135, 147] on input "Transmission assembly, Final driveline, CV joints" at bounding box center [137, 149] width 5 height 5
radio input "true"
click at [311, 148] on label "Transmission assembly, Final driveline, CV joints" at bounding box center [279, 149] width 290 height 11
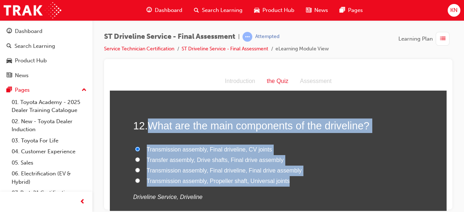
click at [140, 148] on input "Transmission assembly, Final driveline, CV joints" at bounding box center [137, 149] width 5 height 5
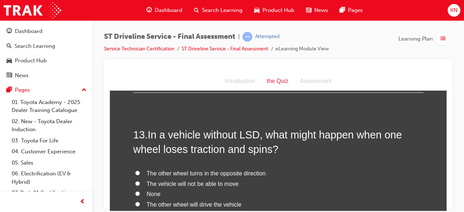
scroll to position [1987, 0]
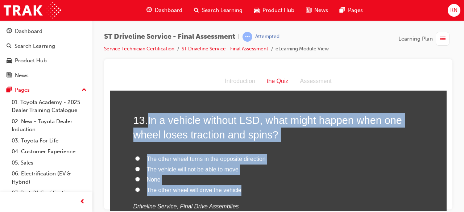
drag, startPoint x: 147, startPoint y: 118, endPoint x: 342, endPoint y: 191, distance: 208.3
click at [342, 191] on div "13 . In a vehicle without LSD, what might happen when one wheel loses traction …" at bounding box center [279, 180] width 290 height 134
click at [284, 156] on label "The other wheel turns in the opposite direction" at bounding box center [279, 159] width 290 height 11
click at [140, 156] on input "The other wheel turns in the opposite direction" at bounding box center [137, 158] width 5 height 5
radio input "true"
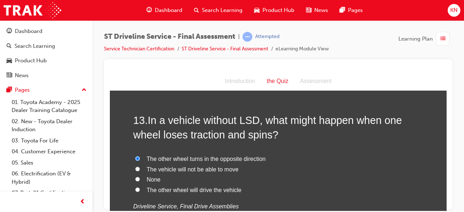
click at [135, 167] on input "The vehicle will not be able to move" at bounding box center [137, 169] width 5 height 5
radio input "true"
click at [300, 177] on label "None" at bounding box center [279, 180] width 290 height 11
click at [140, 177] on input "None" at bounding box center [137, 179] width 5 height 5
radio input "true"
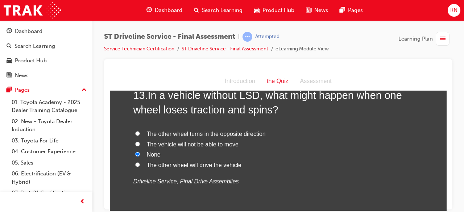
scroll to position [2016, 0]
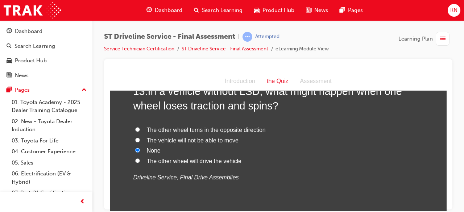
click at [135, 138] on input "The vehicle will not be able to move" at bounding box center [137, 140] width 5 height 5
radio input "true"
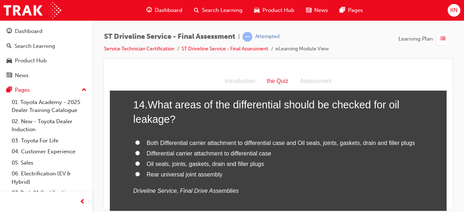
scroll to position [2175, 0]
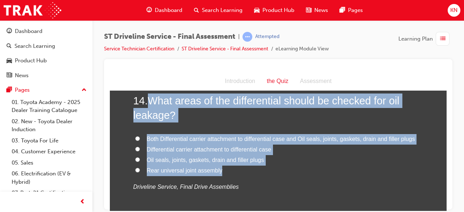
drag, startPoint x: 148, startPoint y: 101, endPoint x: 283, endPoint y: 167, distance: 150.4
click at [283, 167] on div "14 . What areas of the differential should be checked for oil leakage? Both Dif…" at bounding box center [279, 160] width 290 height 134
click at [135, 136] on input "Both Differential carrier attachment to differential case and Oil seals, joints…" at bounding box center [137, 138] width 5 height 5
radio input "true"
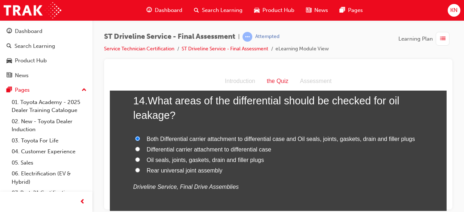
click at [274, 176] on div "Both Differential carrier attachment to differential case and Oil seals, joints…" at bounding box center [279, 163] width 290 height 58
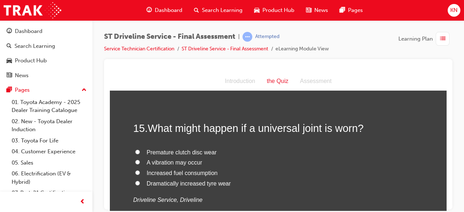
scroll to position [2321, 0]
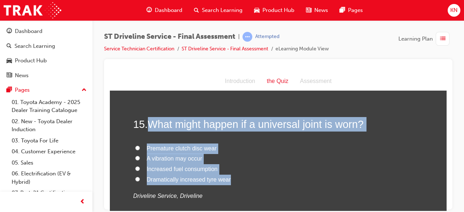
drag, startPoint x: 148, startPoint y: 123, endPoint x: 259, endPoint y: 179, distance: 124.6
click at [259, 179] on div "15 . What might happen if a universal joint is worn? Premature clutch disc wear…" at bounding box center [279, 176] width 290 height 119
click at [135, 157] on input "A vibration may occur" at bounding box center [137, 158] width 5 height 5
radio input "true"
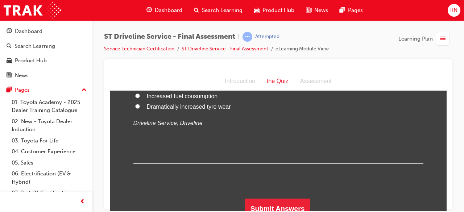
scroll to position [2399, 0]
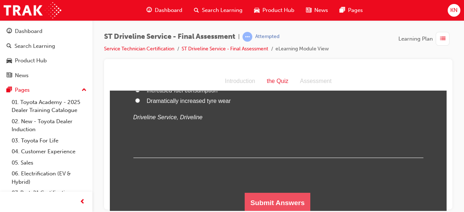
click at [293, 200] on button "Submit Answers" at bounding box center [278, 203] width 66 height 20
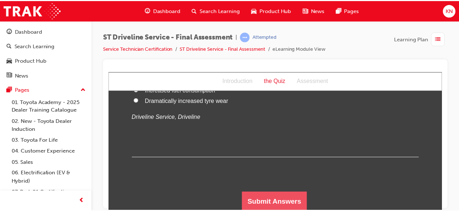
scroll to position [0, 0]
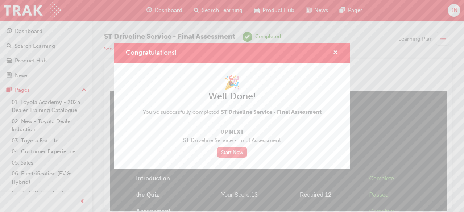
click at [240, 149] on link "Start Now" at bounding box center [232, 152] width 30 height 11
click at [337, 55] on span "cross-icon" at bounding box center [335, 53] width 5 height 7
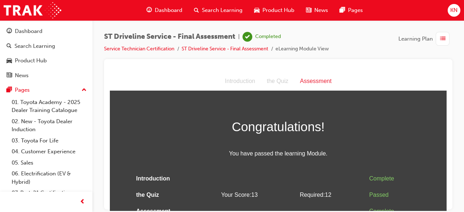
click at [166, 8] on span "Dashboard" at bounding box center [169, 10] width 28 height 8
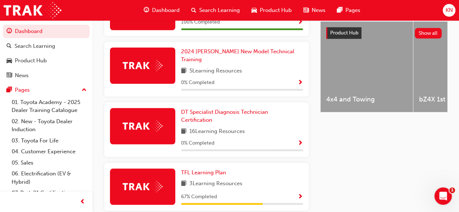
scroll to position [270, 0]
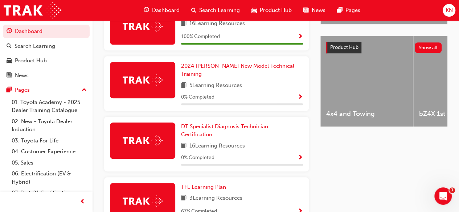
click at [443, 9] on div "KN" at bounding box center [449, 10] width 13 height 13
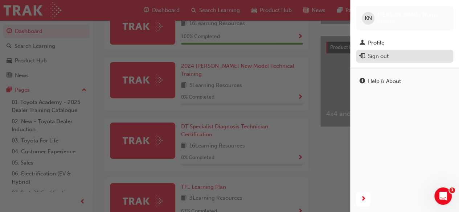
click at [398, 50] on button "Sign out" at bounding box center [404, 56] width 97 height 13
